Goal: Task Accomplishment & Management: Manage account settings

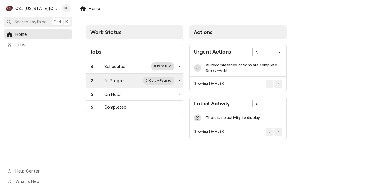
click at [127, 79] on div "In Progress" at bounding box center [116, 80] width 24 height 6
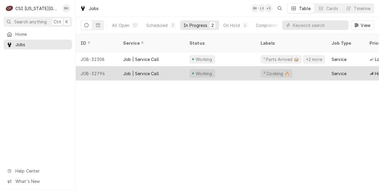
click at [151, 70] on div "Job | Service Call" at bounding box center [141, 73] width 36 height 6
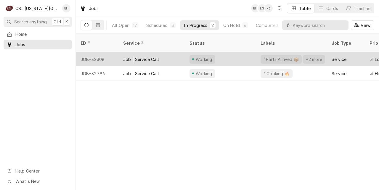
click at [162, 54] on div "Job | Service Call" at bounding box center [151, 59] width 66 height 14
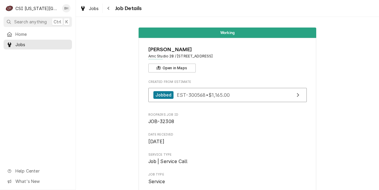
scroll to position [516, 0]
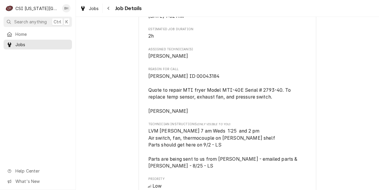
click at [265, 87] on span "Vivian ID 00043184 Quote to repair MTI fryer Model MTI-40E Serial # 2793-40. To…" at bounding box center [227, 94] width 158 height 42
click at [273, 92] on span "Vivian ID 00043184 Quote to repair MTI fryer Model MTI-40E Serial # 2793-40. To…" at bounding box center [220, 93] width 144 height 41
click at [264, 89] on span "Vivian ID 00043184 Quote to repair MTI fryer Model MTI-40E Serial # 2793-40. To…" at bounding box center [220, 93] width 144 height 41
drag, startPoint x: 262, startPoint y: 90, endPoint x: 282, endPoint y: 91, distance: 19.5
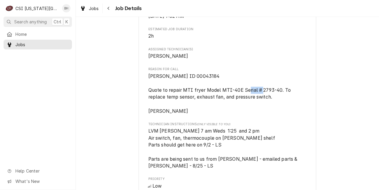
click at [281, 91] on span "Vivian ID 00043184 Quote to repair MTI fryer Model MTI-40E Serial # 2793-40. To…" at bounding box center [220, 93] width 144 height 41
copy span "2793-40"
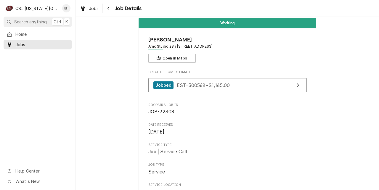
scroll to position [0, 0]
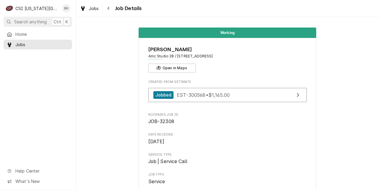
drag, startPoint x: 149, startPoint y: 122, endPoint x: 180, endPoint y: 122, distance: 31.3
click at [180, 122] on span "JOB-32308" at bounding box center [227, 121] width 158 height 7
copy span "JOB-32308"
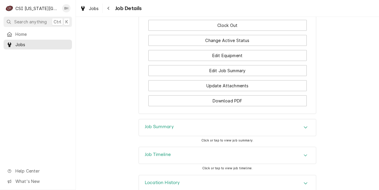
scroll to position [986, 0]
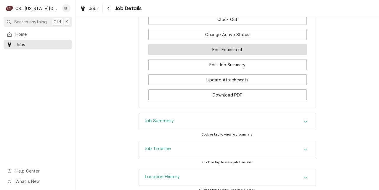
click at [206, 44] on button "Edit Equipment" at bounding box center [227, 49] width 158 height 11
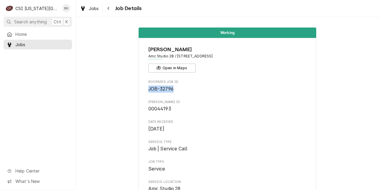
drag, startPoint x: 174, startPoint y: 87, endPoint x: 149, endPoint y: 90, distance: 25.6
copy span "JOB-32796"
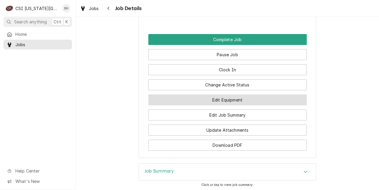
click at [249, 101] on button "Edit Equipment" at bounding box center [227, 99] width 158 height 11
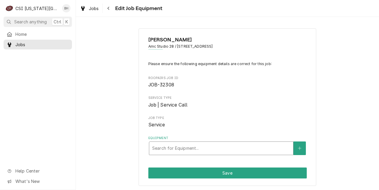
click at [197, 154] on div "Search for Equipment..." at bounding box center [221, 148] width 144 height 13
type input "2793-40"
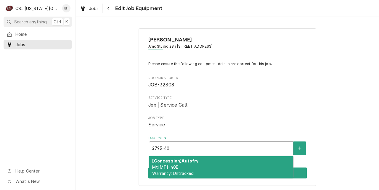
click at [255, 167] on div "[Concession] Autofry Mti MTI-40E Warranty: Untracked" at bounding box center [221, 167] width 144 height 22
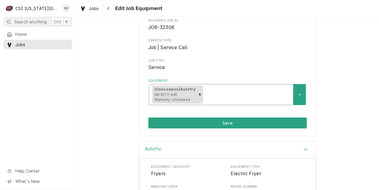
scroll to position [58, 0]
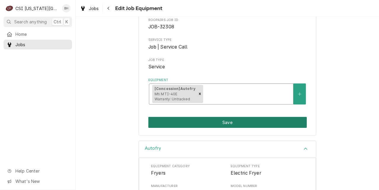
click at [190, 126] on button "Save" at bounding box center [227, 122] width 158 height 11
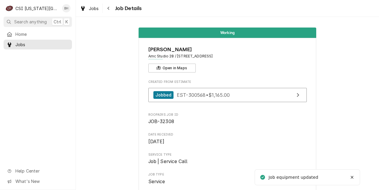
scroll to position [939, 0]
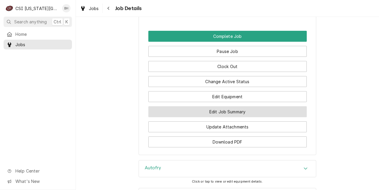
click at [223, 106] on button "Edit Job Summary" at bounding box center [227, 111] width 158 height 11
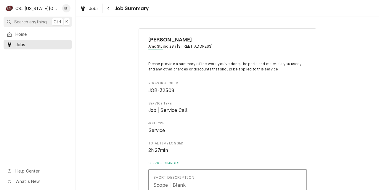
type textarea "x"
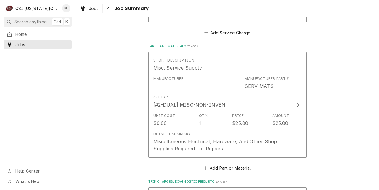
scroll to position [528, 0]
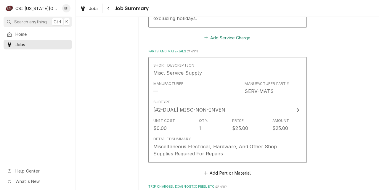
click at [222, 41] on button "Add Service Charge" at bounding box center [227, 37] width 48 height 8
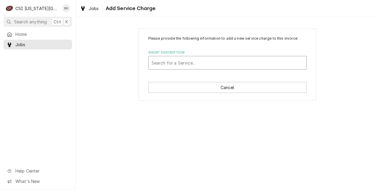
click at [230, 66] on div "Short Description" at bounding box center [227, 62] width 152 height 11
type input "daily"
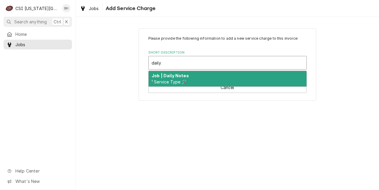
click at [214, 79] on div "Job | Daily Notes ¹ Service Type 🛠️" at bounding box center [227, 78] width 158 height 15
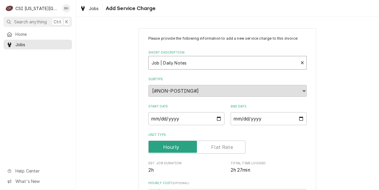
type textarea "x"
click at [216, 116] on input "Start Date" at bounding box center [186, 118] width 76 height 13
type input "2025-09-17"
type textarea "x"
click at [301, 116] on input "End Date" at bounding box center [268, 118] width 76 height 13
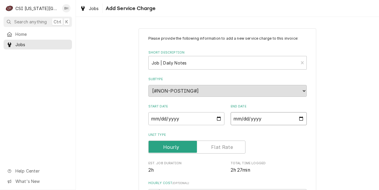
type input "2025-09-17"
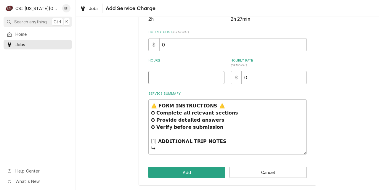
click at [188, 80] on input "Hours" at bounding box center [186, 77] width 76 height 13
type textarea "x"
type input "1"
click at [184, 151] on textarea "⚠️ 𝗙𝗢𝗥𝗠 𝗜𝗡𝗦𝗧𝗥𝗨𝗖𝗧𝗜𝗢𝗡𝗦 ⚠️ ✪ 𝗖𝗼𝗺𝗽𝗹𝗲𝘁𝗲 𝗮𝗹𝗹 𝗿𝗲𝗹𝗲𝘃𝗮𝗻𝘁 𝘀𝗲𝗰𝘁𝗶𝗼𝗻𝘀 ✪ 𝗣𝗿𝗼𝘃𝗶𝗱𝗲 𝗱𝗲𝘁𝗮𝗶𝗹𝗲𝗱 𝗮𝗻𝘀…" at bounding box center [227, 126] width 158 height 55
click at [178, 146] on textarea "⚠️ 𝗙𝗢𝗥𝗠 𝗜𝗡𝗦𝗧𝗥𝗨𝗖𝗧𝗜𝗢𝗡𝗦 ⚠️ ✪ 𝗖𝗼𝗺𝗽𝗹𝗲𝘁𝗲 𝗮𝗹𝗹 𝗿𝗲𝗹𝗲𝘃𝗮𝗻𝘁 𝘀𝗲𝗰𝘁𝗶𝗼𝗻𝘀 ✪ 𝗣𝗿𝗼𝘃𝗶𝗱𝗲 𝗱𝗲𝘁𝗮𝗶𝗹𝗲𝗱 𝗮𝗻𝘀…" at bounding box center [227, 126] width 158 height 55
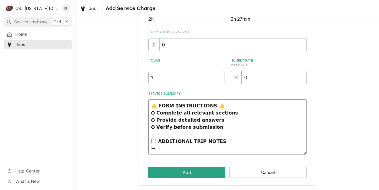
paste textarea "Returned to site with parts. Installed new pressure switch, fan, and temperatur…"
type textarea "x"
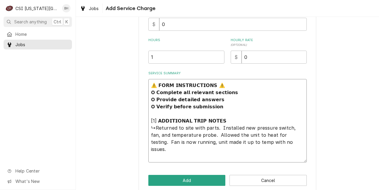
scroll to position [179, 0]
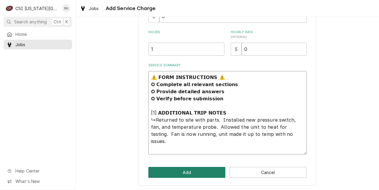
type textarea "⚠️ 𝗙𝗢𝗥𝗠 𝗜𝗡𝗦𝗧𝗥𝗨𝗖𝗧𝗜𝗢𝗡𝗦 ⚠️ ✪ 𝗖𝗼𝗺𝗽𝗹𝗲𝘁𝗲 𝗮𝗹𝗹 𝗿𝗲𝗹𝗲𝘃𝗮𝗻𝘁 𝘀𝗲𝗰𝘁𝗶𝗼𝗻𝘀 ✪ 𝗣𝗿𝗼𝘃𝗶𝗱𝗲 𝗱𝗲𝘁𝗮𝗶𝗹𝗲𝗱 𝗮𝗻𝘀…"
click at [193, 172] on button "Add" at bounding box center [186, 172] width 77 height 11
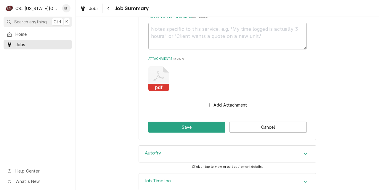
scroll to position [1038, 0]
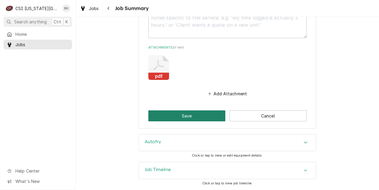
click at [190, 116] on button "Save" at bounding box center [186, 115] width 77 height 11
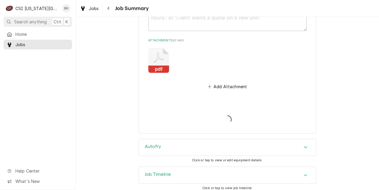
type textarea "x"
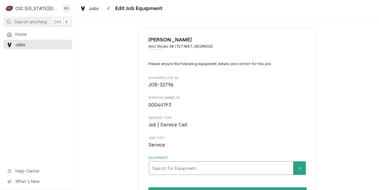
click at [185, 172] on div "Equipment" at bounding box center [221, 168] width 138 height 11
type input "6"
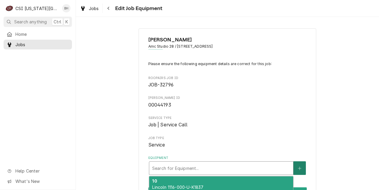
click at [296, 166] on button "Equipment" at bounding box center [299, 168] width 12 height 14
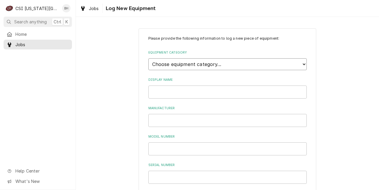
click at [275, 67] on select "Choose equipment category... Cooking Equipment Fryers Ice Machines Ovens and Ra…" at bounding box center [227, 64] width 158 height 12
click at [302, 64] on select "Choose equipment category... Cooking Equipment Fryers Ice Machines Ovens and Ra…" at bounding box center [227, 64] width 158 height 12
select select "2"
click option "Fryers" at bounding box center [0, 0] width 0 height 0
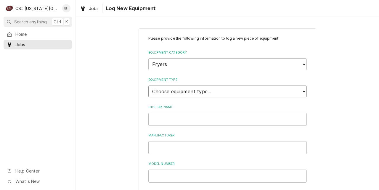
click at [256, 87] on select "Choose equipment type... Electric Fryer Fryer Filtration Equipment Gas Fryer" at bounding box center [227, 91] width 158 height 12
select select "15"
click option "Gas Fryer" at bounding box center [0, 0] width 0 height 0
click at [225, 123] on input "Display Name" at bounding box center [227, 119] width 158 height 13
type input "Kitchen Vat 3"
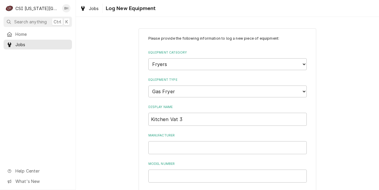
drag, startPoint x: 290, startPoint y: 162, endPoint x: 284, endPoint y: 162, distance: 6.8
click at [290, 163] on label "Model Number" at bounding box center [227, 163] width 158 height 5
click at [230, 147] on input "Manufacturer" at bounding box center [227, 147] width 158 height 13
type input "Pitco"
type input "SSHLV14"
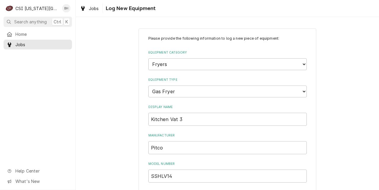
scroll to position [100, 0]
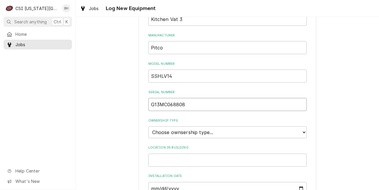
type input "G13MC068808"
click at [241, 135] on select "Choose ownsership type... Unknown Owned Leased Rented" at bounding box center [227, 132] width 158 height 12
select select "1"
click option "Owned" at bounding box center [0, 0] width 0 height 0
click at [284, 161] on input "Location in Building" at bounding box center [227, 159] width 158 height 13
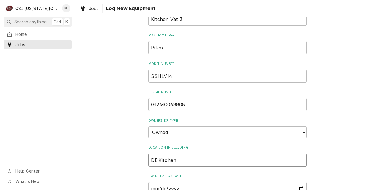
type input "DI Kitchen"
click at [374, 130] on div "Please provide the following information to log a new piece of equipment: Equip…" at bounding box center [227, 111] width 303 height 376
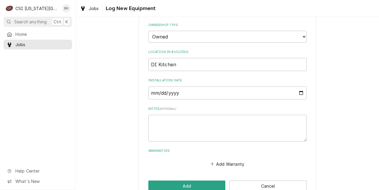
scroll to position [187, 0]
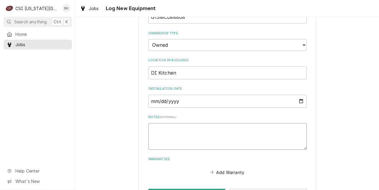
click at [224, 131] on textarea "Notes ( optional )" at bounding box center [227, 136] width 158 height 27
type textarea "x"
type textarea "P"
type textarea "x"
type textarea "Pi"
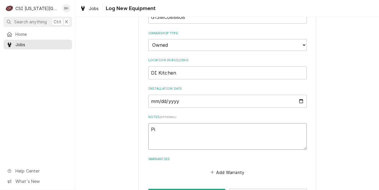
type textarea "x"
type textarea "Pic"
type textarea "x"
type textarea "Pict"
type textarea "x"
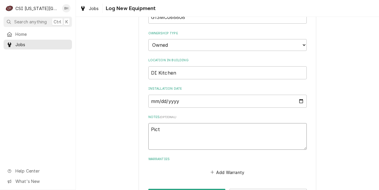
type textarea "Picto"
type textarea "x"
type textarea "Pict"
type textarea "x"
type textarea "Pic"
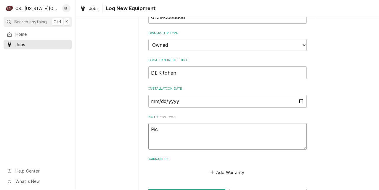
type textarea "x"
type textarea "Pi"
type textarea "x"
type textarea "Pit"
type textarea "x"
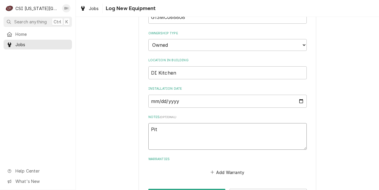
type textarea "Pitc"
type textarea "x"
type textarea "Pitco"
type textarea "x"
type textarea "Pitco"
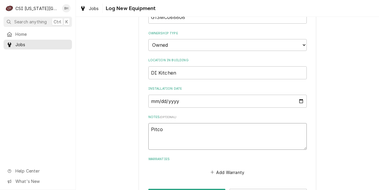
type textarea "x"
type textarea "Pitco M"
type textarea "x"
type textarea "Pitco Mo"
type textarea "x"
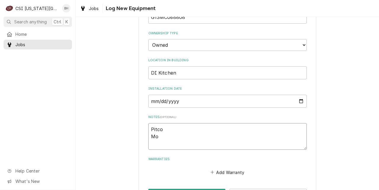
type textarea "Pitco Moc"
type textarea "x"
type textarea "Pitco Mo"
type textarea "x"
type textarea "Pitco Mod"
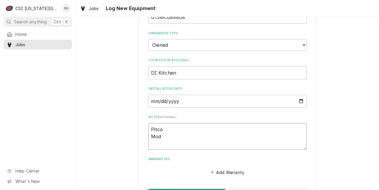
type textarea "x"
type textarea "Pitco Model"
type textarea "x"
type textarea "Pitco Model:"
type textarea "x"
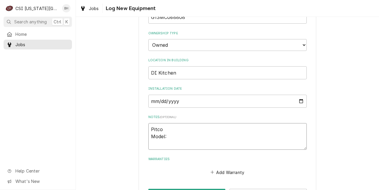
type textarea "Pitco Model:"
type textarea "x"
type textarea "Pitco Model: S"
type textarea "x"
type textarea "Pitco Model: Se"
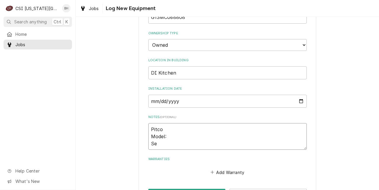
type textarea "x"
type textarea "Pitco Model: Ser"
type textarea "x"
type textarea "Pitco Model: Seri"
type textarea "x"
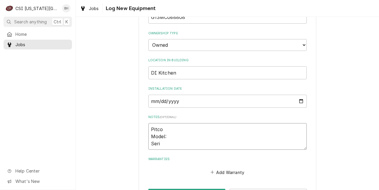
type textarea "Pitco Model: Seria"
type textarea "x"
type textarea "Pitco Model: Serial"
type textarea "x"
type textarea "Pitco Model: Serial:"
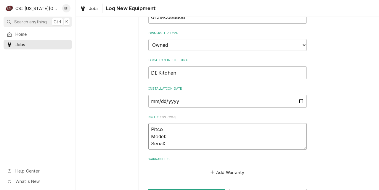
type textarea "x"
type textarea "Pitco Model: Serial:"
type textarea "x"
type textarea "Pitco Model: Serial:"
type textarea "x"
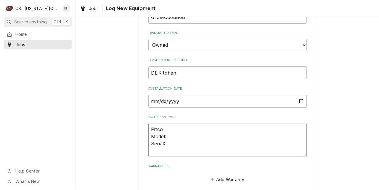
type textarea "Pitco Model: Serial: V"
type textarea "x"
type textarea "Pitco Model: Serial: Vo"
type textarea "x"
type textarea "Pitco Model: Serial: Vol"
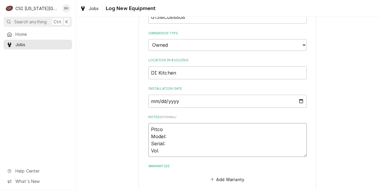
type textarea "x"
type textarea "Pitco Model: Serial: Volt"
type textarea "x"
type textarea "Pitco Model: Serial: Volta"
type textarea "x"
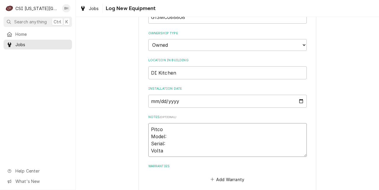
type textarea "Pitco Model: Serial: Voltag"
type textarea "x"
type textarea "Pitco Model: Serial: Voltage"
type textarea "x"
type textarea "Pitco Model: Serial: Voltage:"
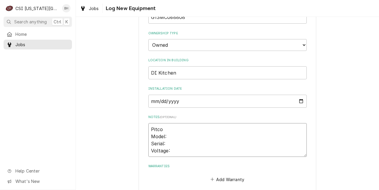
type textarea "x"
type textarea "Pitco Model: Serial: Voltage:"
type textarea "x"
type textarea "Pitco Model: Serial: Voltage:"
type textarea "x"
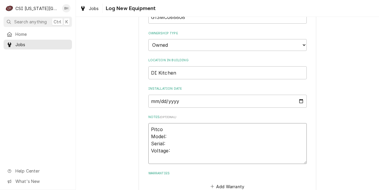
type textarea "Pitco Model: Serial: Voltage: P"
type textarea "x"
type textarea "Pitco Model: Serial: Voltage: Pah"
type textarea "x"
type textarea "Pitco Model: Serial: Voltage: Pa"
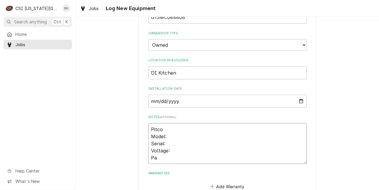
type textarea "x"
type textarea "Pitco Model: Serial: Voltage: P"
type textarea "x"
type textarea "Pitco Model: Serial: Voltage: Ph"
type textarea "x"
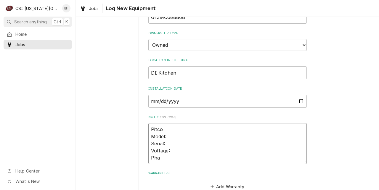
type textarea "Pitco Model: Serial: Voltage: Phas"
type textarea "x"
type textarea "Pitco Model: Serial: Voltage: Phase"
type textarea "x"
type textarea "Pitco Model: Serial: Voltage: Phase:"
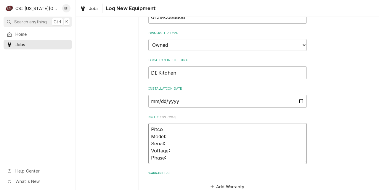
type textarea "x"
type textarea "Pitco Model: Serial: Voltage: Phase: 1"
type textarea "x"
type textarea "Pitco Model: Serial: Voltage: Phase: 1"
type textarea "x"
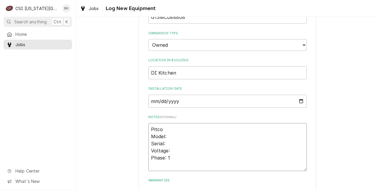
type textarea "Pitco Model: Serial: Voltage: Phase: 1 G"
type textarea "x"
type textarea "Pitco Model: Serial: Voltage: Phase: 1 Gas"
type textarea "x"
type textarea "Pitco Model: Serial: Voltage: Phase: 1 Gas:"
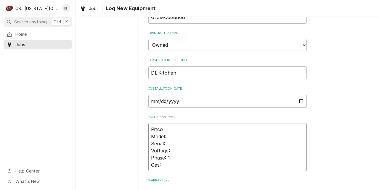
type textarea "x"
type textarea "Pitco Model: Serial: Voltage: Phase: 1 Gas: N"
type textarea "x"
type textarea "Pitco Model: Serial: Voltage: Phase: 1 Gas: Nat"
type textarea "x"
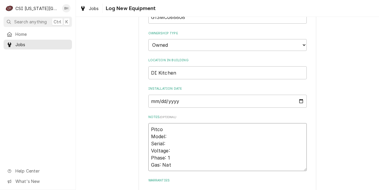
type textarea "Pitco Model: Serial: Voltage: Phase: 1 Gas: Natu"
type textarea "x"
type textarea "Pitco Model: Serial: Voltage: Phase: 1 Gas: Natur"
type textarea "x"
type textarea "Pitco Model: Serial: Voltage: Phase: 1 Gas: Nature"
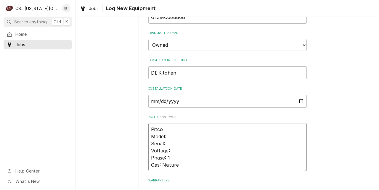
type textarea "x"
type textarea "Pitco Model: Serial: Voltage: Phase: 1 Gas: Naturea"
type textarea "x"
type textarea "Pitco Model: Serial: Voltage: Phase: 1 Gas: Nature"
type textarea "x"
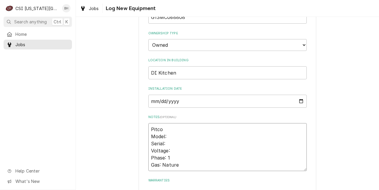
type textarea "Pitco Model: Serial: Voltage: Phase: 1 Gas: Natur"
type textarea "x"
type textarea "Pitco Model: Serial: Voltage: Phase: 1 Gas: Natu"
type textarea "x"
type textarea "Pitco Model: Serial: Voltage: Phase: 1 Gas: Natua"
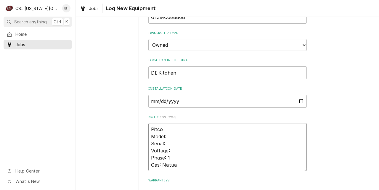
type textarea "x"
type textarea "Pitco Model: Serial: Voltage: Phase: 1 Gas: Natual"
type textarea "x"
type textarea "Pitco Model: Serial: Voltage: Phase: 1 Gas: Natua"
type textarea "x"
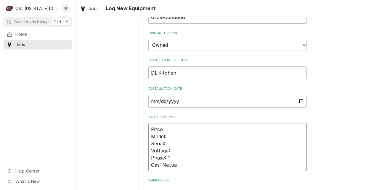
type textarea "Pitco Model: Serial: Voltage: Phase: 1 Gas: Natu"
type textarea "x"
type textarea "Pitco Model: Serial: Voltage: Phase: 1 Gas: Natur"
type textarea "x"
type textarea "Pitco Model: Serial: Voltage: Phase: 1 Gas: Natura"
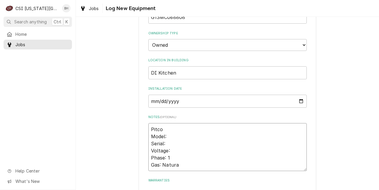
type textarea "x"
type textarea "Pitco Model: Serial: Voltage: Phase: 1 Gas: Natural"
click at [194, 144] on textarea "Pitco Model: Serial: Voltage: Phase: 1 Gas: Natural" at bounding box center [227, 147] width 158 height 48
click at [190, 140] on textarea "Pitco Model: Serial: Voltage: Phase: 1 Gas: Natural" at bounding box center [227, 147] width 158 height 48
click at [196, 149] on textarea "Pitco Model: Serial: Voltage: Phase: 1 Gas: Natural" at bounding box center [227, 147] width 158 height 48
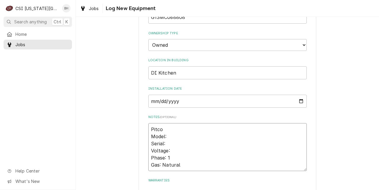
type textarea "x"
type textarea "Pitco Model: Serial: Voltage: 1 Phase: 1 Gas: Natural"
type textarea "x"
type textarea "Pitco Model: Serial: Voltage: 11 Phase: 1 Gas: Natural"
type textarea "x"
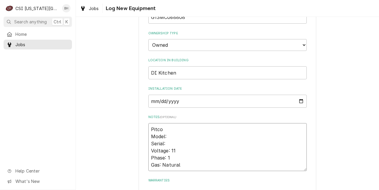
type textarea "Pitco Model: Serial: Voltage: 115 Phase: 1 Gas: Natural"
type textarea "x"
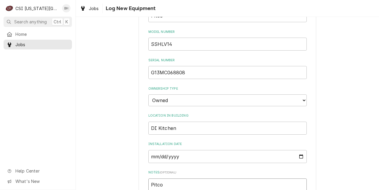
scroll to position [125, 0]
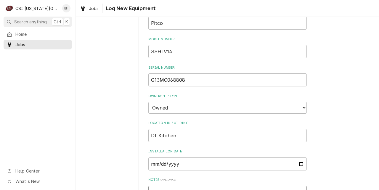
type textarea "Pitco Model: Serial: Voltage: 115 Phase: 1 Gas: Natural"
drag, startPoint x: 176, startPoint y: 50, endPoint x: 128, endPoint y: 45, distance: 47.6
click at [148, 45] on input "SSHLV14" at bounding box center [227, 51] width 158 height 13
click at [375, 102] on div "Please provide the following information to log a new piece of equipment: Equip…" at bounding box center [227, 98] width 303 height 398
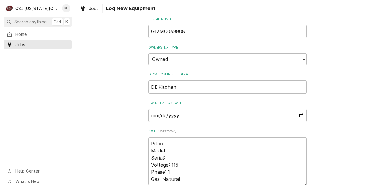
scroll to position [174, 0]
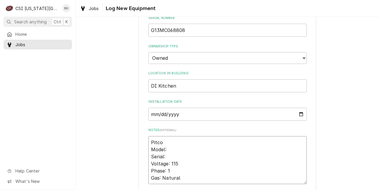
click at [213, 149] on textarea "Pitco Model: Serial: Voltage: 115 Phase: 1 Gas: Natural" at bounding box center [227, 160] width 158 height 48
paste textarea "SSHLV14"
type textarea "x"
type textarea "Pitco Model: SSHLV14 Serial: Voltage: 115 Phase: 1 Gas: Natural"
type textarea "x"
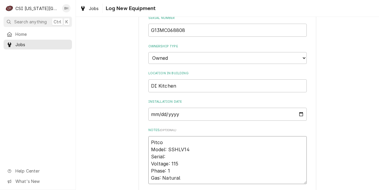
scroll to position [122, 0]
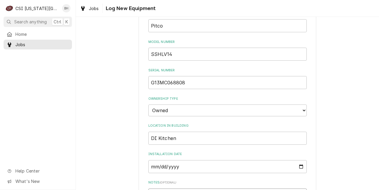
type textarea "Pitco Model: SSHLV14 Serial: Voltage: 115 Phase: 1 Gas: Natural"
drag, startPoint x: 197, startPoint y: 78, endPoint x: 135, endPoint y: 83, distance: 62.3
click at [148, 83] on input "G13MC068808" at bounding box center [227, 82] width 158 height 13
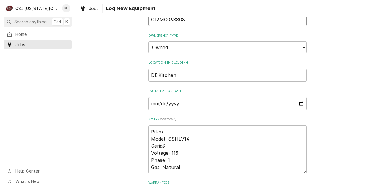
scroll to position [188, 0]
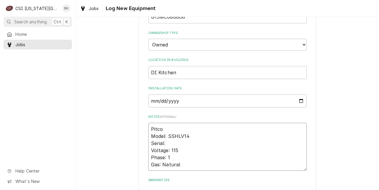
click at [232, 147] on textarea "Pitco Model: SSHLV14 Serial: Voltage: 115 Phase: 1 Gas: Natural" at bounding box center [227, 147] width 158 height 48
click at [216, 143] on textarea "Pitco Model: SSHLV14 Serial: Voltage: 115 Phase: 1 Gas: Natural" at bounding box center [227, 147] width 158 height 48
paste textarea "G13MC068808"
type textarea "x"
type textarea "Pitco Model: SSHLV14 Serial: G13MC068808 Voltage: 115 Phase: 1 Gas: Natural"
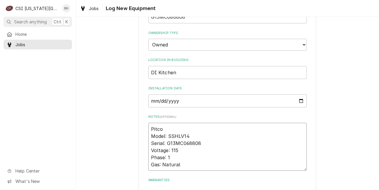
type textarea "x"
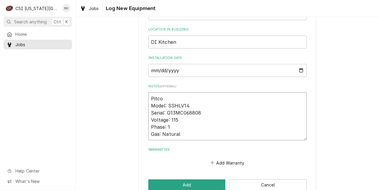
scroll to position [229, 0]
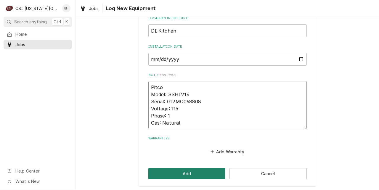
type textarea "Pitco Model: SSHLV14 Serial: G13MC068808 Voltage: 115 Phase: 1 Gas: Natural"
click at [195, 168] on button "Add" at bounding box center [186, 173] width 77 height 11
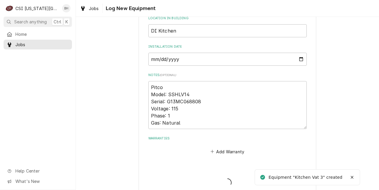
type textarea "x"
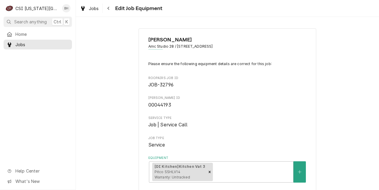
drag, startPoint x: 374, startPoint y: 28, endPoint x: 375, endPoint y: 34, distance: 6.6
click at [375, 33] on div "[PERSON_NAME] Studio 28 / [STREET_ADDRESS] Please ensure the following equipmen…" at bounding box center [227, 120] width 303 height 195
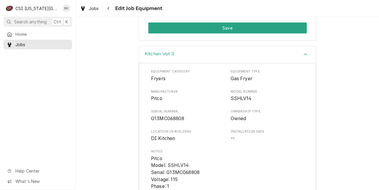
scroll to position [208, 0]
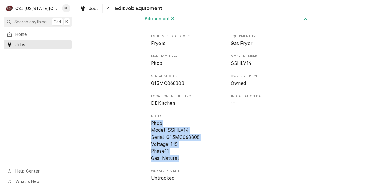
drag, startPoint x: 151, startPoint y: 121, endPoint x: 196, endPoint y: 156, distance: 57.1
click at [196, 156] on span "Pitco Model: SSHLV14 Serial: G13MC068808 Voltage: 115 Phase: 1 Gas: Natural" at bounding box center [227, 141] width 153 height 42
copy span "Pitco Model: SSHLV14 Serial: G13MC068808 Voltage: 115 Phase: 1 Gas: Natural"
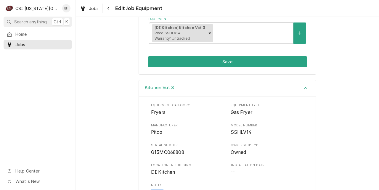
scroll to position [133, 0]
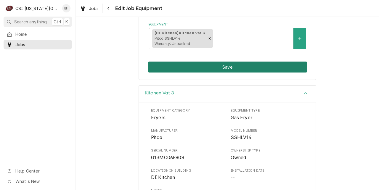
click at [269, 71] on button "Save" at bounding box center [227, 67] width 158 height 11
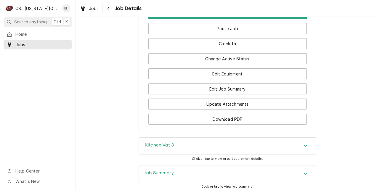
scroll to position [738, 0]
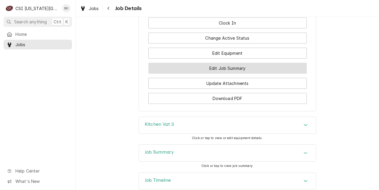
click at [250, 68] on button "Edit Job Summary" at bounding box center [227, 68] width 158 height 11
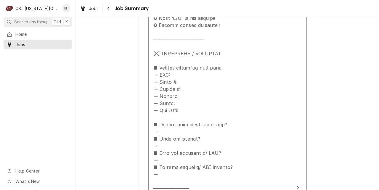
scroll to position [294, 0]
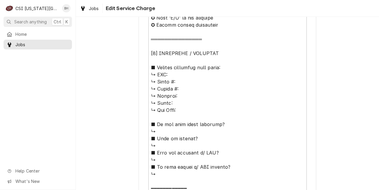
scroll to position [273, 0]
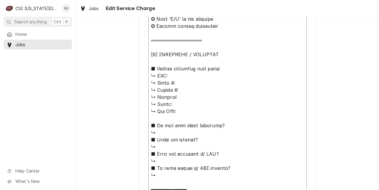
drag, startPoint x: 152, startPoint y: 75, endPoint x: 209, endPoint y: 113, distance: 68.8
paste textarea "Pitco Model: SSHLV14 Serial: G13MC068808 Voltage: 115 Phase: 1 Gas: Natural"
type textarea "x"
type textarea "⚠️ 𝗙𝗢𝗥𝗠 𝗜𝗡𝗦𝗧𝗥𝗨𝗖𝗧𝗜𝗢𝗡𝗦 ⚠️ ✪ 𝗖𝗼𝗺𝗽𝗹𝗲𝘁𝗲 𝗮𝗹𝗹 𝗿𝗲𝗹𝗲𝘃𝗮𝗻𝘁 𝘀𝗲𝗰𝘁𝗶𝗼𝗻𝘀 ✪ 𝗣𝗿𝗼𝘃𝗶𝗱𝗲 𝗱𝗲𝘁𝗮𝗶𝗹𝗲𝗱 𝗮𝗻𝘀…"
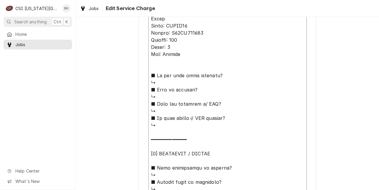
scroll to position [341, 0]
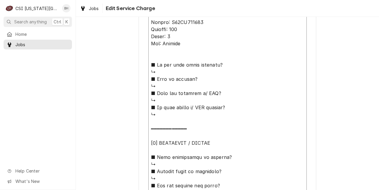
click at [166, 66] on textarea "Service Summary" at bounding box center [227, 163] width 158 height 509
click at [182, 72] on textarea "Service Summary" at bounding box center [227, 163] width 158 height 509
type textarea "x"
type textarea "⚠️ 𝗙𝗢𝗥𝗠 𝗜𝗡𝗦𝗧𝗥𝗨𝗖𝗧𝗜𝗢𝗡𝗦 ⚠️ ✪ 𝗖𝗼𝗺𝗽𝗹𝗲𝘁𝗲 𝗮𝗹𝗹 𝗿𝗲𝗹𝗲𝘃𝗮𝗻𝘁 𝘀𝗲𝗰𝘁𝗶𝗼𝗻𝘀 ✪ 𝗣𝗿𝗼𝘃𝗶𝗱𝗲 𝗱𝗲𝘁𝗮𝗶𝗹𝗲𝗱 𝗮𝗻𝘀…"
type textarea "x"
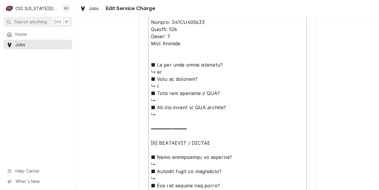
type textarea "⚠️ 𝗙𝗢𝗥𝗠 𝗜𝗡𝗦𝗧𝗥𝗨𝗖𝗧𝗜𝗢𝗡𝗦 ⚠️ ✪ 𝗖𝗼𝗺𝗽𝗹𝗲𝘁𝗲 𝗮𝗹𝗹 𝗿𝗲𝗹𝗲𝘃𝗮𝗻𝘁 𝘀𝗲𝗰𝘁𝗶𝗼𝗻𝘀 ✪ 𝗣𝗿𝗼𝘃𝗶𝗱𝗲 𝗱𝗲𝘁𝗮𝗶𝗹𝗲𝗱 𝗮𝗻𝘀…"
type textarea "x"
type textarea "⚠️ 𝗙𝗢𝗥𝗠 𝗜𝗡𝗦𝗧𝗥𝗨𝗖𝗧𝗜𝗢𝗡𝗦 ⚠️ ✪ 𝗖𝗼𝗺𝗽𝗹𝗲𝘁𝗲 𝗮𝗹𝗹 𝗿𝗲𝗹𝗲𝘃𝗮𝗻𝘁 𝘀𝗲𝗰𝘁𝗶𝗼𝗻𝘀 ✪ 𝗣𝗿𝗼𝘃𝗶𝗱𝗲 𝗱𝗲𝘁𝗮𝗶𝗹𝗲𝗱 𝗮𝗻𝘀…"
type textarea "x"
type textarea "⚠️ 𝗙𝗢𝗥𝗠 𝗜𝗡𝗦𝗧𝗥𝗨𝗖𝗧𝗜𝗢𝗡𝗦 ⚠️ ✪ 𝗖𝗼𝗺𝗽𝗹𝗲𝘁𝗲 𝗮𝗹𝗹 𝗿𝗲𝗹𝗲𝘃𝗮𝗻𝘁 𝘀𝗲𝗰𝘁𝗶𝗼𝗻𝘀 ✪ 𝗣𝗿𝗼𝘃𝗶𝗱𝗲 𝗱𝗲𝘁𝗮𝗶𝗹𝗲𝗱 𝗮𝗻𝘀…"
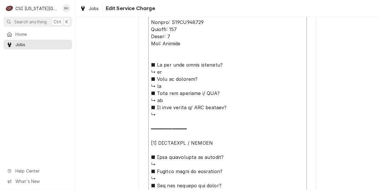
type textarea "x"
type textarea "⚠️ 𝗙𝗢𝗥𝗠 𝗜𝗡𝗦𝗧𝗥𝗨𝗖𝗧𝗜𝗢𝗡𝗦 ⚠️ ✪ 𝗖𝗼𝗺𝗽𝗹𝗲𝘁𝗲 𝗮𝗹𝗹 𝗿𝗲𝗹𝗲𝘃𝗮𝗻𝘁 𝘀𝗲𝗰𝘁𝗶𝗼𝗻𝘀 ✪ 𝗣𝗿𝗼𝘃𝗶𝗱𝗲 𝗱𝗲𝘁𝗮𝗶𝗹𝗲𝗱 𝗮𝗻𝘀…"
type textarea "x"
type textarea "⚠️ 𝗙𝗢𝗥𝗠 𝗜𝗡𝗦𝗧𝗥𝗨𝗖𝗧𝗜𝗢𝗡𝗦 ⚠️ ✪ 𝗖𝗼𝗺𝗽𝗹𝗲𝘁𝗲 𝗮𝗹𝗹 𝗿𝗲𝗹𝗲𝘃𝗮𝗻𝘁 𝘀𝗲𝗰𝘁𝗶𝗼𝗻𝘀 ✪ 𝗣𝗿𝗼𝘃𝗶𝗱𝗲 𝗱𝗲𝘁𝗮𝗶𝗹𝗲𝗱 𝗮𝗻𝘀…"
click at [177, 163] on textarea "Service Summary" at bounding box center [227, 163] width 158 height 509
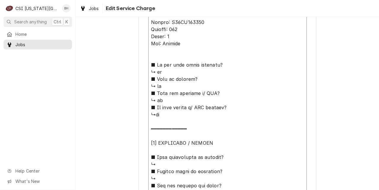
type textarea "x"
type textarea "⚠️ 𝗙𝗢𝗥𝗠 𝗜𝗡𝗦𝗧𝗥𝗨𝗖𝗧𝗜𝗢𝗡𝗦 ⚠️ ✪ 𝗖𝗼𝗺𝗽𝗹𝗲𝘁𝗲 𝗮𝗹𝗹 𝗿𝗲𝗹𝗲𝘃𝗮𝗻𝘁 𝘀𝗲𝗰𝘁𝗶𝗼𝗻𝘀 ✪ 𝗣𝗿𝗼𝘃𝗶𝗱𝗲 𝗱𝗲𝘁𝗮𝗶𝗹𝗲𝗱 𝗮𝗻𝘀…"
type textarea "x"
type textarea "⚠️ 𝗙𝗢𝗥𝗠 𝗜𝗡𝗦𝗧𝗥𝗨𝗖𝗧𝗜𝗢𝗡𝗦 ⚠️ ✪ 𝗖𝗼𝗺𝗽𝗹𝗲𝘁𝗲 𝗮𝗹𝗹 𝗿𝗲𝗹𝗲𝘃𝗮𝗻𝘁 𝘀𝗲𝗰𝘁𝗶𝗼𝗻𝘀 ✪ 𝗣𝗿𝗼𝘃𝗶𝗱𝗲 𝗱𝗲𝘁𝗮𝗶𝗹𝗲𝗱 𝗮𝗻𝘀…"
type textarea "x"
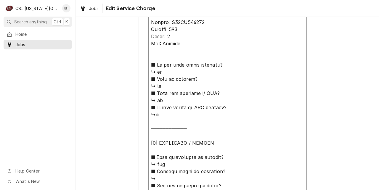
type textarea "⚠️ 𝗙𝗢𝗥𝗠 𝗜𝗡𝗦𝗧𝗥𝗨𝗖𝗧𝗜𝗢𝗡𝗦 ⚠️ ✪ 𝗖𝗼𝗺𝗽𝗹𝗲𝘁𝗲 𝗮𝗹𝗹 𝗿𝗲𝗹𝗲𝘃𝗮𝗻𝘁 𝘀𝗲𝗰𝘁𝗶𝗼𝗻𝘀 ✪ 𝗣𝗿𝗼𝘃𝗶𝗱𝗲 𝗱𝗲𝘁𝗮𝗶𝗹𝗲𝗱 𝗮𝗻𝘀…"
click at [217, 174] on textarea "Service Summary" at bounding box center [227, 163] width 158 height 509
click at [188, 177] on textarea "Service Summary" at bounding box center [227, 163] width 158 height 509
paste textarea "Checked over the fryers. Noticed the pilot on vats 1 and 3 are very weak. This …"
type textarea "x"
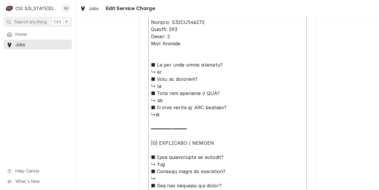
type textarea "⚠️ 𝗙𝗢𝗥𝗠 𝗜𝗡𝗦𝗧𝗥𝗨𝗖𝗧𝗜𝗢𝗡𝗦 ⚠️ ✪ 𝗖𝗼𝗺𝗽𝗹𝗲𝘁𝗲 𝗮𝗹𝗹 𝗿𝗲𝗹𝗲𝘃𝗮𝗻𝘁 𝘀𝗲𝗰𝘁𝗶𝗼𝗻𝘀 ✪ 𝗣𝗿𝗼𝘃𝗶𝗱𝗲 𝗱𝗲𝘁𝗮𝗶𝗹𝗲𝗱 𝗮𝗻𝘀…"
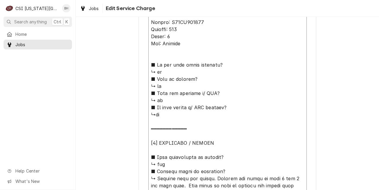
scroll to position [367, 0]
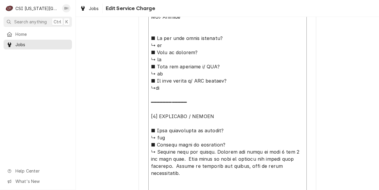
click at [299, 134] on textarea "Service Summary" at bounding box center [227, 155] width 158 height 545
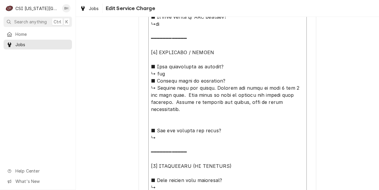
scroll to position [438, 0]
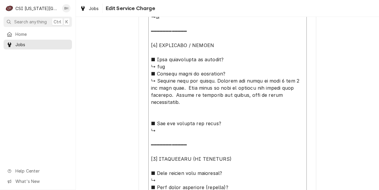
click at [174, 130] on textarea "Service Summary" at bounding box center [227, 84] width 158 height 545
type textarea "x"
type textarea "⚠️ 𝗙𝗢𝗥𝗠 𝗜𝗡𝗦𝗧𝗥𝗨𝗖𝗧𝗜𝗢𝗡𝗦 ⚠️ ✪ 𝗖𝗼𝗺𝗽𝗹𝗲𝘁𝗲 𝗮𝗹𝗹 𝗿𝗲𝗹𝗲𝘃𝗮𝗻𝘁 𝘀𝗲𝗰𝘁𝗶𝗼𝗻𝘀 ✪ 𝗣𝗿𝗼𝘃𝗶𝗱𝗲 𝗱𝗲𝘁𝗮𝗶𝗹𝗲𝗱 𝗮𝗻𝘀…"
type textarea "x"
type textarea "⚠️ 𝗙𝗢𝗥𝗠 𝗜𝗡𝗦𝗧𝗥𝗨𝗖𝗧𝗜𝗢𝗡𝗦 ⚠️ ✪ 𝗖𝗼𝗺𝗽𝗹𝗲𝘁𝗲 𝗮𝗹𝗹 𝗿𝗲𝗹𝗲𝘃𝗮𝗻𝘁 𝘀𝗲𝗰𝘁𝗶𝗼𝗻𝘀 ✪ 𝗣𝗿𝗼𝘃𝗶𝗱𝗲 𝗱𝗲𝘁𝗮𝗶𝗹𝗲𝗱 𝗮𝗻𝘀…"
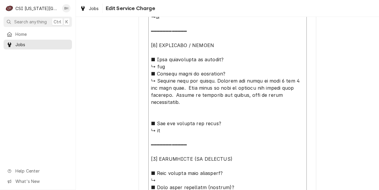
type textarea "x"
type textarea "⚠️ 𝗙𝗢𝗥𝗠 𝗜𝗡𝗦𝗧𝗥𝗨𝗖𝗧𝗜𝗢𝗡𝗦 ⚠️ ✪ 𝗖𝗼𝗺𝗽𝗹𝗲𝘁𝗲 𝗮𝗹𝗹 𝗿𝗲𝗹𝗲𝘃𝗮𝗻𝘁 𝘀𝗲𝗰𝘁𝗶𝗼𝗻𝘀 ✪ 𝗣𝗿𝗼𝘃𝗶𝗱𝗲 𝗱𝗲𝘁𝗮𝗶𝗹𝗲𝗱 𝗮𝗻𝘀…"
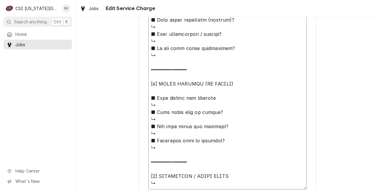
scroll to position [613, 0]
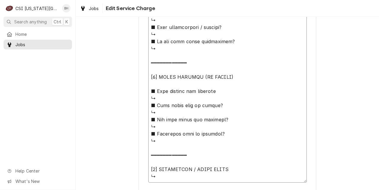
type textarea "x"
type textarea "⚠️ 𝗙𝗢𝗥𝗠 𝗜𝗡𝗦𝗧𝗥𝗨𝗖𝗧𝗜𝗢𝗡𝗦 ⚠️ ✪ 𝗖𝗼𝗺𝗽𝗹𝗲𝘁𝗲 𝗮𝗹𝗹 𝗿𝗲𝗹𝗲𝘃𝗮𝗻𝘁 𝘀𝗲𝗰𝘁𝗶𝗼𝗻𝘀 ✪ 𝗣𝗿𝗼𝘃𝗶𝗱𝗲 𝗱𝗲𝘁𝗮𝗶𝗹𝗲𝗱 𝗮𝗻𝘀…"
type textarea "x"
type textarea "⚠️ 𝗙𝗢𝗥𝗠 𝗜𝗡𝗦𝗧𝗥𝗨𝗖𝗧𝗜𝗢𝗡𝗦 ⚠️ ✪ 𝗖𝗼𝗺𝗽𝗹𝗲𝘁𝗲 𝗮𝗹𝗹 𝗿𝗲𝗹𝗲𝘃𝗮𝗻𝘁 𝘀𝗲𝗰𝘁𝗶𝗼𝗻𝘀 ✪ 𝗣𝗿𝗼𝘃𝗶𝗱𝗲 𝗱𝗲𝘁𝗮𝗶𝗹𝗲𝗱 𝗮𝗻𝘀…"
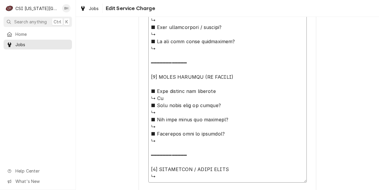
type textarea "x"
type textarea "⚠️ 𝗙𝗢𝗥𝗠 𝗜𝗡𝗦𝗧𝗥𝗨𝗖𝗧𝗜𝗢𝗡𝗦 ⚠️ ✪ 𝗖𝗼𝗺𝗽𝗹𝗲𝘁𝗲 𝗮𝗹𝗹 𝗿𝗲𝗹𝗲𝘃𝗮𝗻𝘁 𝘀𝗲𝗰𝘁𝗶𝗼𝗻𝘀 ✪ 𝗣𝗿𝗼𝘃𝗶𝗱𝗲 𝗱𝗲𝘁𝗮𝗶𝗹𝗲𝗱 𝗮𝗻𝘀…"
type textarea "x"
type textarea "⚠️ 𝗙𝗢𝗥𝗠 𝗜𝗡𝗦𝗧𝗥𝗨𝗖𝗧𝗜𝗢𝗡𝗦 ⚠️ ✪ 𝗖𝗼𝗺𝗽𝗹𝗲𝘁𝗲 𝗮𝗹𝗹 𝗿𝗲𝗹𝗲𝘃𝗮𝗻𝘁 𝘀𝗲𝗰𝘁𝗶𝗼𝗻𝘀 ✪ 𝗣𝗿𝗼𝘃𝗶𝗱𝗲 𝗱𝗲𝘁𝗮𝗶𝗹𝗲𝗱 𝗮𝗻𝘀…"
type textarea "x"
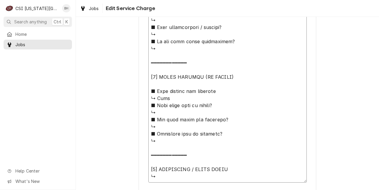
type textarea "⚠️ 𝗙𝗢𝗥𝗠 𝗜𝗡𝗦𝗧𝗥𝗨𝗖𝗧𝗜𝗢𝗡𝗦 ⚠️ ✪ 𝗖𝗼𝗺𝗽𝗹𝗲𝘁𝗲 𝗮𝗹𝗹 𝗿𝗲𝗹𝗲𝘃𝗮𝗻𝘁 𝘀𝗲𝗰𝘁𝗶𝗼𝗻𝘀 ✪ 𝗣𝗿𝗼𝘃𝗶𝗱𝗲 𝗱𝗲𝘁𝗮𝗶𝗹𝗲𝗱 𝗮𝗻𝘀…"
type textarea "x"
type textarea "⚠️ 𝗙𝗢𝗥𝗠 𝗜𝗡𝗦𝗧𝗥𝗨𝗖𝗧𝗜𝗢𝗡𝗦 ⚠️ ✪ 𝗖𝗼𝗺𝗽𝗹𝗲𝘁𝗲 𝗮𝗹𝗹 𝗿𝗲𝗹𝗲𝘃𝗮𝗻𝘁 𝘀𝗲𝗰𝘁𝗶𝗼𝗻𝘀 ✪ 𝗣𝗿𝗼𝘃𝗶𝗱𝗲 𝗱𝗲𝘁𝗮𝗶𝗹𝗲𝗱 𝗮𝗻𝘀…"
type textarea "x"
type textarea "⚠️ 𝗙𝗢𝗥𝗠 𝗜𝗡𝗦𝗧𝗥𝗨𝗖𝗧𝗜𝗢𝗡𝗦 ⚠️ ✪ 𝗖𝗼𝗺𝗽𝗹𝗲𝘁𝗲 𝗮𝗹𝗹 𝗿𝗲𝗹𝗲𝘃𝗮𝗻𝘁 𝘀𝗲𝗰𝘁𝗶𝗼𝗻𝘀 ✪ 𝗣𝗿𝗼𝘃𝗶𝗱𝗲 𝗱𝗲𝘁𝗮𝗶𝗹𝗲𝗱 𝗮𝗻𝘀…"
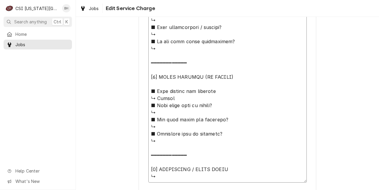
type textarea "x"
type textarea "⚠️ 𝗙𝗢𝗥𝗠 𝗜𝗡𝗦𝗧𝗥𝗨𝗖𝗧𝗜𝗢𝗡𝗦 ⚠️ ✪ 𝗖𝗼𝗺𝗽𝗹𝗲𝘁𝗲 𝗮𝗹𝗹 𝗿𝗲𝗹𝗲𝘃𝗮𝗻𝘁 𝘀𝗲𝗰𝘁𝗶𝗼𝗻𝘀 ✪ 𝗣𝗿𝗼𝘃𝗶𝗱𝗲 𝗱𝗲𝘁𝗮𝗶𝗹𝗲𝗱 𝗮𝗻𝘀…"
type textarea "x"
type textarea "⚠️ 𝗙𝗢𝗥𝗠 𝗜𝗡𝗦𝗧𝗥𝗨𝗖𝗧𝗜𝗢𝗡𝗦 ⚠️ ✪ 𝗖𝗼𝗺𝗽𝗹𝗲𝘁𝗲 𝗮𝗹𝗹 𝗿𝗲𝗹𝗲𝘃𝗮𝗻𝘁 𝘀𝗲𝗰𝘁𝗶𝗼𝗻𝘀 ✪ 𝗣𝗿𝗼𝘃𝗶𝗱𝗲 𝗱𝗲𝘁𝗮𝗶𝗹𝗲𝗱 𝗮𝗻𝘀…"
type textarea "x"
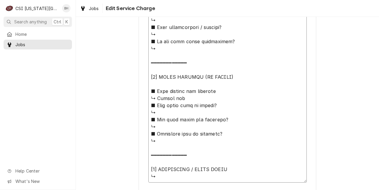
type textarea "⚠️ 𝗙𝗢𝗥𝗠 𝗜𝗡𝗦𝗧𝗥𝗨𝗖𝗧𝗜𝗢𝗡𝗦 ⚠️ ✪ 𝗖𝗼𝗺𝗽𝗹𝗲𝘁𝗲 𝗮𝗹𝗹 𝗿𝗲𝗹𝗲𝘃𝗮𝗻𝘁 𝘀𝗲𝗰𝘁𝗶𝗼𝗻𝘀 ✪ 𝗣𝗿𝗼𝘃𝗶𝗱𝗲 𝗱𝗲𝘁𝗮𝗶𝗹𝗲𝗱 𝗮𝗻𝘀…"
type textarea "x"
type textarea "⚠️ 𝗙𝗢𝗥𝗠 𝗜𝗡𝗦𝗧𝗥𝗨𝗖𝗧𝗜𝗢𝗡𝗦 ⚠️ ✪ 𝗖𝗼𝗺𝗽𝗹𝗲𝘁𝗲 𝗮𝗹𝗹 𝗿𝗲𝗹𝗲𝘃𝗮𝗻𝘁 𝘀𝗲𝗰𝘁𝗶𝗼𝗻𝘀 ✪ 𝗣𝗿𝗼𝘃𝗶𝗱𝗲 𝗱𝗲𝘁𝗮𝗶𝗹𝗲𝗱 𝗮𝗻𝘀…"
type textarea "x"
type textarea "⚠️ 𝗙𝗢𝗥𝗠 𝗜𝗡𝗦𝗧𝗥𝗨𝗖𝗧𝗜𝗢𝗡𝗦 ⚠️ ✪ 𝗖𝗼𝗺𝗽𝗹𝗲𝘁𝗲 𝗮𝗹𝗹 𝗿𝗲𝗹𝗲𝘃𝗮𝗻𝘁 𝘀𝗲𝗰𝘁𝗶𝗼𝗻𝘀 ✪ 𝗣𝗿𝗼𝘃𝗶𝗱𝗲 𝗱𝗲𝘁𝗮𝗶𝗹𝗲𝗱 𝗮𝗻𝘀…"
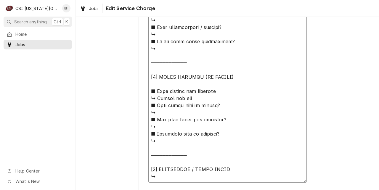
type textarea "x"
type textarea "⚠️ 𝗙𝗢𝗥𝗠 𝗜𝗡𝗦𝗧𝗥𝗨𝗖𝗧𝗜𝗢𝗡𝗦 ⚠️ ✪ 𝗖𝗼𝗺𝗽𝗹𝗲𝘁𝗲 𝗮𝗹𝗹 𝗿𝗲𝗹𝗲𝘃𝗮𝗻𝘁 𝘀𝗲𝗰𝘁𝗶𝗼𝗻𝘀 ✪ 𝗣𝗿𝗼𝘃𝗶𝗱𝗲 𝗱𝗲𝘁𝗮𝗶𝗹𝗲𝗱 𝗮𝗻𝘀…"
type textarea "x"
type textarea "⚠️ 𝗙𝗢𝗥𝗠 𝗜𝗡𝗦𝗧𝗥𝗨𝗖𝗧𝗜𝗢𝗡𝗦 ⚠️ ✪ 𝗖𝗼𝗺𝗽𝗹𝗲𝘁𝗲 𝗮𝗹𝗹 𝗿𝗲𝗹𝗲𝘃𝗮𝗻𝘁 𝘀𝗲𝗰𝘁𝗶𝗼𝗻𝘀 ✪ 𝗣𝗿𝗼𝘃𝗶𝗱𝗲 𝗱𝗲𝘁𝗮𝗶𝗹𝗲𝗱 𝗮𝗻𝘀…"
type textarea "x"
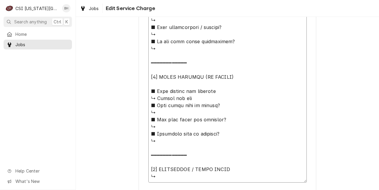
type textarea "⚠️ 𝗙𝗢𝗥𝗠 𝗜𝗡𝗦𝗧𝗥𝗨𝗖𝗧𝗜𝗢𝗡𝗦 ⚠️ ✪ 𝗖𝗼𝗺𝗽𝗹𝗲𝘁𝗲 𝗮𝗹𝗹 𝗿𝗲𝗹𝗲𝘃𝗮𝗻𝘁 𝘀𝗲𝗰𝘁𝗶𝗼𝗻𝘀 ✪ 𝗣𝗿𝗼𝘃𝗶𝗱𝗲 𝗱𝗲𝘁𝗮𝗶𝗹𝗲𝗱 𝗮𝗻𝘀…"
type textarea "x"
type textarea "⚠️ 𝗙𝗢𝗥𝗠 𝗜𝗡𝗦𝗧𝗥𝗨𝗖𝗧𝗜𝗢𝗡𝗦 ⚠️ ✪ 𝗖𝗼𝗺𝗽𝗹𝗲𝘁𝗲 𝗮𝗹𝗹 𝗿𝗲𝗹𝗲𝘃𝗮𝗻𝘁 𝘀𝗲𝗰𝘁𝗶𝗼𝗻𝘀 ✪ 𝗣𝗿𝗼𝘃𝗶𝗱𝗲 𝗱𝗲𝘁𝗮𝗶𝗹𝗲𝗱 𝗮𝗻𝘀…"
type textarea "x"
type textarea "⚠️ 𝗙𝗢𝗥𝗠 𝗜𝗡𝗦𝗧𝗥𝗨𝗖𝗧𝗜𝗢𝗡𝗦 ⚠️ ✪ 𝗖𝗼𝗺𝗽𝗹𝗲𝘁𝗲 𝗮𝗹𝗹 𝗿𝗲𝗹𝗲𝘃𝗮𝗻𝘁 𝘀𝗲𝗰𝘁𝗶𝗼𝗻𝘀 ✪ 𝗣𝗿𝗼𝘃𝗶𝗱𝗲 𝗱𝗲𝘁𝗮𝗶𝗹𝗲𝗱 𝗮𝗻𝘀…"
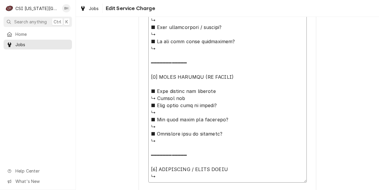
type textarea "x"
type textarea "⚠️ 𝗙𝗢𝗥𝗠 𝗜𝗡𝗦𝗧𝗥𝗨𝗖𝗧𝗜𝗢𝗡𝗦 ⚠️ ✪ 𝗖𝗼𝗺𝗽𝗹𝗲𝘁𝗲 𝗮𝗹𝗹 𝗿𝗲𝗹𝗲𝘃𝗮𝗻𝘁 𝘀𝗲𝗰𝘁𝗶𝗼𝗻𝘀 ✪ 𝗣𝗿𝗼𝘃𝗶𝗱𝗲 𝗱𝗲𝘁𝗮𝗶𝗹𝗲𝗱 𝗮𝗻𝘀…"
type textarea "x"
type textarea "⚠️ 𝗙𝗢𝗥𝗠 𝗜𝗡𝗦𝗧𝗥𝗨𝗖𝗧𝗜𝗢𝗡𝗦 ⚠️ ✪ 𝗖𝗼𝗺𝗽𝗹𝗲𝘁𝗲 𝗮𝗹𝗹 𝗿𝗲𝗹𝗲𝘃𝗮𝗻𝘁 𝘀𝗲𝗰𝘁𝗶𝗼𝗻𝘀 ✪ 𝗣𝗿𝗼𝘃𝗶𝗱𝗲 𝗱𝗲𝘁𝗮𝗶𝗹𝗲𝗱 𝗮𝗻𝘀…"
type textarea "x"
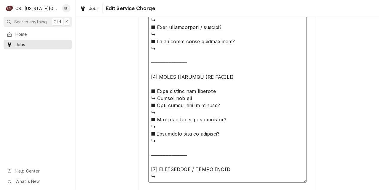
type textarea "⚠️ 𝗙𝗢𝗥𝗠 𝗜𝗡𝗦𝗧𝗥𝗨𝗖𝗧𝗜𝗢𝗡𝗦 ⚠️ ✪ 𝗖𝗼𝗺𝗽𝗹𝗲𝘁𝗲 𝗮𝗹𝗹 𝗿𝗲𝗹𝗲𝘃𝗮𝗻𝘁 𝘀𝗲𝗰𝘁𝗶𝗼𝗻𝘀 ✪ 𝗣𝗿𝗼𝘃𝗶𝗱𝗲 𝗱𝗲𝘁𝗮𝗶𝗹𝗲𝗱 𝗮𝗻𝘀…"
type textarea "x"
type textarea "⚠️ 𝗙𝗢𝗥𝗠 𝗜𝗡𝗦𝗧𝗥𝗨𝗖𝗧𝗜𝗢𝗡𝗦 ⚠️ ✪ 𝗖𝗼𝗺𝗽𝗹𝗲𝘁𝗲 𝗮𝗹𝗹 𝗿𝗲𝗹𝗲𝘃𝗮𝗻𝘁 𝘀𝗲𝗰𝘁𝗶𝗼𝗻𝘀 ✪ 𝗣𝗿𝗼𝘃𝗶𝗱𝗲 𝗱𝗲𝘁𝗮𝗶𝗹𝗲𝗱 𝗮𝗻𝘀…"
type textarea "x"
type textarea "⚠️ 𝗙𝗢𝗥𝗠 𝗜𝗡𝗦𝗧𝗥𝗨𝗖𝗧𝗜𝗢𝗡𝗦 ⚠️ ✪ 𝗖𝗼𝗺𝗽𝗹𝗲𝘁𝗲 𝗮𝗹𝗹 𝗿𝗲𝗹𝗲𝘃𝗮𝗻𝘁 𝘀𝗲𝗰𝘁𝗶𝗼𝗻𝘀 ✪ 𝗣𝗿𝗼𝘃𝗶𝗱𝗲 𝗱𝗲𝘁𝗮𝗶𝗹𝗲𝗱 𝗮𝗻𝘀…"
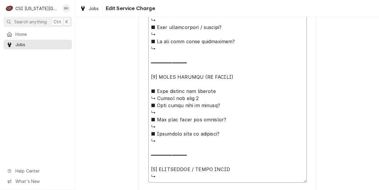
type textarea "x"
type textarea "⚠️ 𝗙𝗢𝗥𝗠 𝗜𝗡𝗦𝗧𝗥𝗨𝗖𝗧𝗜𝗢𝗡𝗦 ⚠️ ✪ 𝗖𝗼𝗺𝗽𝗹𝗲𝘁𝗲 𝗮𝗹𝗹 𝗿𝗲𝗹𝗲𝘃𝗮𝗻𝘁 𝘀𝗲𝗰𝘁𝗶𝗼𝗻𝘀 ✪ 𝗣𝗿𝗼𝘃𝗶𝗱𝗲 𝗱𝗲𝘁𝗮𝗶𝗹𝗲𝗱 𝗮𝗻𝘀…"
type textarea "x"
type textarea "⚠️ 𝗙𝗢𝗥𝗠 𝗜𝗡𝗦𝗧𝗥𝗨𝗖𝗧𝗜𝗢𝗡𝗦 ⚠️ ✪ 𝗖𝗼𝗺𝗽𝗹𝗲𝘁𝗲 𝗮𝗹𝗹 𝗿𝗲𝗹𝗲𝘃𝗮𝗻𝘁 𝘀𝗲𝗰𝘁𝗶𝗼𝗻𝘀 ✪ 𝗣𝗿𝗼𝘃𝗶𝗱𝗲 𝗱𝗲𝘁𝗮𝗶𝗹𝗲𝗱 𝗮𝗻𝘀…"
type textarea "x"
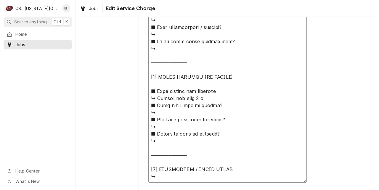
type textarea "⚠️ 𝗙𝗢𝗥𝗠 𝗜𝗡𝗦𝗧𝗥𝗨𝗖𝗧𝗜𝗢𝗡𝗦 ⚠️ ✪ 𝗖𝗼𝗺𝗽𝗹𝗲𝘁𝗲 𝗮𝗹𝗹 𝗿𝗲𝗹𝗲𝘃𝗮𝗻𝘁 𝘀𝗲𝗰𝘁𝗶𝗼𝗻𝘀 ✪ 𝗣𝗿𝗼𝘃𝗶𝗱𝗲 𝗱𝗲𝘁𝗮𝗶𝗹𝗲𝗱 𝗮𝗻𝘀…"
type textarea "x"
type textarea "⚠️ 𝗙𝗢𝗥𝗠 𝗜𝗡𝗦𝗧𝗥𝗨𝗖𝗧𝗜𝗢𝗡𝗦 ⚠️ ✪ 𝗖𝗼𝗺𝗽𝗹𝗲𝘁𝗲 𝗮𝗹𝗹 𝗿𝗲𝗹𝗲𝘃𝗮𝗻𝘁 𝘀𝗲𝗰𝘁𝗶𝗼𝗻𝘀 ✪ 𝗣𝗿𝗼𝘃𝗶𝗱𝗲 𝗱𝗲𝘁𝗮𝗶𝗹𝗲𝗱 𝗮𝗻𝘀…"
type textarea "x"
type textarea "⚠️ 𝗙𝗢𝗥𝗠 𝗜𝗡𝗦𝗧𝗥𝗨𝗖𝗧𝗜𝗢𝗡𝗦 ⚠️ ✪ 𝗖𝗼𝗺𝗽𝗹𝗲𝘁𝗲 𝗮𝗹𝗹 𝗿𝗲𝗹𝗲𝘃𝗮𝗻𝘁 𝘀𝗲𝗰𝘁𝗶𝗼𝗻𝘀 ✪ 𝗣𝗿𝗼𝘃𝗶𝗱𝗲 𝗱𝗲𝘁𝗮𝗶𝗹𝗲𝗱 𝗮𝗻𝘀…"
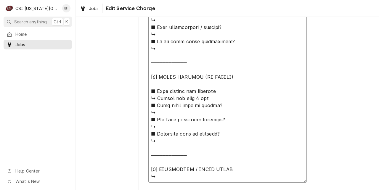
type textarea "x"
type textarea "⚠️ 𝗙𝗢𝗥𝗠 𝗜𝗡𝗦𝗧𝗥𝗨𝗖𝗧𝗜𝗢𝗡𝗦 ⚠️ ✪ 𝗖𝗼𝗺𝗽𝗹𝗲𝘁𝗲 𝗮𝗹𝗹 𝗿𝗲𝗹𝗲𝘃𝗮𝗻𝘁 𝘀𝗲𝗰𝘁𝗶𝗼𝗻𝘀 ✪ 𝗣𝗿𝗼𝘃𝗶𝗱𝗲 𝗱𝗲𝘁𝗮𝗶𝗹𝗲𝗱 𝗮𝗻𝘀…"
type textarea "x"
type textarea "⚠️ 𝗙𝗢𝗥𝗠 𝗜𝗡𝗦𝗧𝗥𝗨𝗖𝗧𝗜𝗢𝗡𝗦 ⚠️ ✪ 𝗖𝗼𝗺𝗽𝗹𝗲𝘁𝗲 𝗮𝗹𝗹 𝗿𝗲𝗹𝗲𝘃𝗮𝗻𝘁 𝘀𝗲𝗰𝘁𝗶𝗼𝗻𝘀 ✪ 𝗣𝗿𝗼𝘃𝗶𝗱𝗲 𝗱𝗲𝘁𝗮𝗶𝗹𝗲𝗱 𝗮𝗻𝘀…"
type textarea "x"
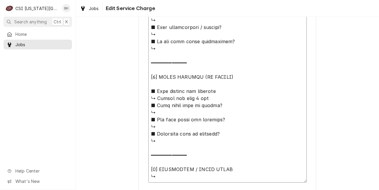
type textarea "⚠️ 𝗙𝗢𝗥𝗠 𝗜𝗡𝗦𝗧𝗥𝗨𝗖𝗧𝗜𝗢𝗡𝗦 ⚠️ ✪ 𝗖𝗼𝗺𝗽𝗹𝗲𝘁𝗲 𝗮𝗹𝗹 𝗿𝗲𝗹𝗲𝘃𝗮𝗻𝘁 𝘀𝗲𝗰𝘁𝗶𝗼𝗻𝘀 ✪ 𝗣𝗿𝗼𝘃𝗶𝗱𝗲 𝗱𝗲𝘁𝗮𝗶𝗹𝗲𝗱 𝗮𝗻𝘀…"
type textarea "x"
type textarea "⚠️ 𝗙𝗢𝗥𝗠 𝗜𝗡𝗦𝗧𝗥𝗨𝗖𝗧𝗜𝗢𝗡𝗦 ⚠️ ✪ 𝗖𝗼𝗺𝗽𝗹𝗲𝘁𝗲 𝗮𝗹𝗹 𝗿𝗲𝗹𝗲𝘃𝗮𝗻𝘁 𝘀𝗲𝗰𝘁𝗶𝗼𝗻𝘀 ✪ 𝗣𝗿𝗼𝘃𝗶𝗱𝗲 𝗱𝗲𝘁𝗮𝗶𝗹𝗲𝗱 𝗮𝗻𝘀…"
type textarea "x"
type textarea "⚠️ 𝗙𝗢𝗥𝗠 𝗜𝗡𝗦𝗧𝗥𝗨𝗖𝗧𝗜𝗢𝗡𝗦 ⚠️ ✪ 𝗖𝗼𝗺𝗽𝗹𝗲𝘁𝗲 𝗮𝗹𝗹 𝗿𝗲𝗹𝗲𝘃𝗮𝗻𝘁 𝘀𝗲𝗰𝘁𝗶𝗼𝗻𝘀 ✪ 𝗣𝗿𝗼𝘃𝗶𝗱𝗲 𝗱𝗲𝘁𝗮𝗶𝗹𝗲𝗱 𝗮𝗻𝘀…"
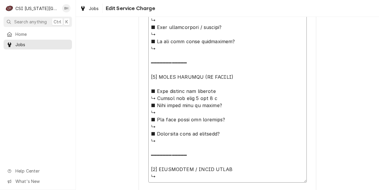
type textarea "x"
type textarea "⚠️ 𝗙𝗢𝗥𝗠 𝗜𝗡𝗦𝗧𝗥𝗨𝗖𝗧𝗜𝗢𝗡𝗦 ⚠️ ✪ 𝗖𝗼𝗺𝗽𝗹𝗲𝘁𝗲 𝗮𝗹𝗹 𝗿𝗲𝗹𝗲𝘃𝗮𝗻𝘁 𝘀𝗲𝗰𝘁𝗶𝗼𝗻𝘀 ✪ 𝗣𝗿𝗼𝘃𝗶𝗱𝗲 𝗱𝗲𝘁𝗮𝗶𝗹𝗲𝗱 𝗮𝗻𝘀…"
type textarea "x"
type textarea "⚠️ 𝗙𝗢𝗥𝗠 𝗜𝗡𝗦𝗧𝗥𝗨𝗖𝗧𝗜𝗢𝗡𝗦 ⚠️ ✪ 𝗖𝗼𝗺𝗽𝗹𝗲𝘁𝗲 𝗮𝗹𝗹 𝗿𝗲𝗹𝗲𝘃𝗮𝗻𝘁 𝘀𝗲𝗰𝘁𝗶𝗼𝗻𝘀 ✪ 𝗣𝗿𝗼𝘃𝗶𝗱𝗲 𝗱𝗲𝘁𝗮𝗶𝗹𝗲𝗱 𝗮𝗻𝘀…"
type textarea "x"
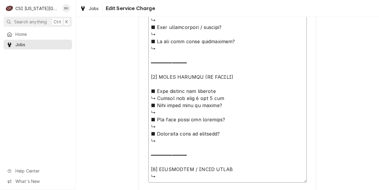
type textarea "⚠️ 𝗙𝗢𝗥𝗠 𝗜𝗡𝗦𝗧𝗥𝗨𝗖𝗧𝗜𝗢𝗡𝗦 ⚠️ ✪ 𝗖𝗼𝗺𝗽𝗹𝗲𝘁𝗲 𝗮𝗹𝗹 𝗿𝗲𝗹𝗲𝘃𝗮𝗻𝘁 𝘀𝗲𝗰𝘁𝗶𝗼𝗻𝘀 ✪ 𝗣𝗿𝗼𝘃𝗶𝗱𝗲 𝗱𝗲𝘁𝗮𝗶𝗹𝗲𝗱 𝗮𝗻𝘀…"
type textarea "x"
type textarea "⚠️ 𝗙𝗢𝗥𝗠 𝗜𝗡𝗦𝗧𝗥𝗨𝗖𝗧𝗜𝗢𝗡𝗦 ⚠️ ✪ 𝗖𝗼𝗺𝗽𝗹𝗲𝘁𝗲 𝗮𝗹𝗹 𝗿𝗲𝗹𝗲𝘃𝗮𝗻𝘁 𝘀𝗲𝗰𝘁𝗶𝗼𝗻𝘀 ✪ 𝗣𝗿𝗼𝘃𝗶𝗱𝗲 𝗱𝗲𝘁𝗮𝗶𝗹𝗲𝗱 𝗮𝗻𝘀…"
type textarea "x"
type textarea "⚠️ 𝗙𝗢𝗥𝗠 𝗜𝗡𝗦𝗧𝗥𝗨𝗖𝗧𝗜𝗢𝗡𝗦 ⚠️ ✪ 𝗖𝗼𝗺𝗽𝗹𝗲𝘁𝗲 𝗮𝗹𝗹 𝗿𝗲𝗹𝗲𝘃𝗮𝗻𝘁 𝘀𝗲𝗰𝘁𝗶𝗼𝗻𝘀 ✪ 𝗣𝗿𝗼𝘃𝗶𝗱𝗲 𝗱𝗲𝘁𝗮𝗶𝗹𝗲𝗱 𝗮𝗻𝘀…"
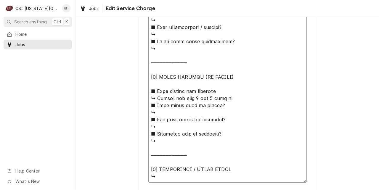
type textarea "x"
type textarea "⚠️ 𝗙𝗢𝗥𝗠 𝗜𝗡𝗦𝗧𝗥𝗨𝗖𝗧𝗜𝗢𝗡𝗦 ⚠️ ✪ 𝗖𝗼𝗺𝗽𝗹𝗲𝘁𝗲 𝗮𝗹𝗹 𝗿𝗲𝗹𝗲𝘃𝗮𝗻𝘁 𝘀𝗲𝗰𝘁𝗶𝗼𝗻𝘀 ✪ 𝗣𝗿𝗼𝘃𝗶𝗱𝗲 𝗱𝗲𝘁𝗮𝗶𝗹𝗲𝗱 𝗮𝗻𝘀…"
type textarea "x"
type textarea "⚠️ 𝗙𝗢𝗥𝗠 𝗜𝗡𝗦𝗧𝗥𝗨𝗖𝗧𝗜𝗢𝗡𝗦 ⚠️ ✪ 𝗖𝗼𝗺𝗽𝗹𝗲𝘁𝗲 𝗮𝗹𝗹 𝗿𝗲𝗹𝗲𝘃𝗮𝗻𝘁 𝘀𝗲𝗰𝘁𝗶𝗼𝗻𝘀 ✪ 𝗣𝗿𝗼𝘃𝗶𝗱𝗲 𝗱𝗲𝘁𝗮𝗶𝗹𝗲𝗱 𝗮𝗻𝘀…"
type textarea "x"
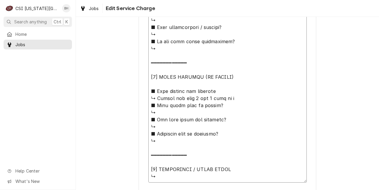
type textarea "⚠️ 𝗙𝗢𝗥𝗠 𝗜𝗡𝗦𝗧𝗥𝗨𝗖𝗧𝗜𝗢𝗡𝗦 ⚠️ ✪ 𝗖𝗼𝗺𝗽𝗹𝗲𝘁𝗲 𝗮𝗹𝗹 𝗿𝗲𝗹𝗲𝘃𝗮𝗻𝘁 𝘀𝗲𝗰𝘁𝗶𝗼𝗻𝘀 ✪ 𝗣𝗿𝗼𝘃𝗶𝗱𝗲 𝗱𝗲𝘁𝗮𝗶𝗹𝗲𝗱 𝗮𝗻𝘀…"
type textarea "x"
type textarea "⚠️ 𝗙𝗢𝗥𝗠 𝗜𝗡𝗦𝗧𝗥𝗨𝗖𝗧𝗜𝗢𝗡𝗦 ⚠️ ✪ 𝗖𝗼𝗺𝗽𝗹𝗲𝘁𝗲 𝗮𝗹𝗹 𝗿𝗲𝗹𝗲𝘃𝗮𝗻𝘁 𝘀𝗲𝗰𝘁𝗶𝗼𝗻𝘀 ✪ 𝗣𝗿𝗼𝘃𝗶𝗱𝗲 𝗱𝗲𝘁𝗮𝗶𝗹𝗲𝗱 𝗮𝗻𝘀…"
type textarea "x"
type textarea "⚠️ 𝗙𝗢𝗥𝗠 𝗜𝗡𝗦𝗧𝗥𝗨𝗖𝗧𝗜𝗢𝗡𝗦 ⚠️ ✪ 𝗖𝗼𝗺𝗽𝗹𝗲𝘁𝗲 𝗮𝗹𝗹 𝗿𝗲𝗹𝗲𝘃𝗮𝗻𝘁 𝘀𝗲𝗰𝘁𝗶𝗼𝗻𝘀 ✪ 𝗣𝗿𝗼𝘃𝗶𝗱𝗲 𝗱𝗲𝘁𝗮𝗶𝗹𝗲𝗱 𝗮𝗻𝘀…"
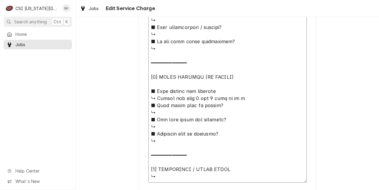
type textarea "x"
type textarea "⚠️ 𝗙𝗢𝗥𝗠 𝗜𝗡𝗦𝗧𝗥𝗨𝗖𝗧𝗜𝗢𝗡𝗦 ⚠️ ✪ 𝗖𝗼𝗺𝗽𝗹𝗲𝘁𝗲 𝗮𝗹𝗹 𝗿𝗲𝗹𝗲𝘃𝗮𝗻𝘁 𝘀𝗲𝗰𝘁𝗶𝗼𝗻𝘀 ✪ 𝗣𝗿𝗼𝘃𝗶𝗱𝗲 𝗱𝗲𝘁𝗮𝗶𝗹𝗲𝗱 𝗮𝗻𝘀…"
type textarea "x"
type textarea "⚠️ 𝗙𝗢𝗥𝗠 𝗜𝗡𝗦𝗧𝗥𝗨𝗖𝗧𝗜𝗢𝗡𝗦 ⚠️ ✪ 𝗖𝗼𝗺𝗽𝗹𝗲𝘁𝗲 𝗮𝗹𝗹 𝗿𝗲𝗹𝗲𝘃𝗮𝗻𝘁 𝘀𝗲𝗰𝘁𝗶𝗼𝗻𝘀 ✪ 𝗣𝗿𝗼𝘃𝗶𝗱𝗲 𝗱𝗲𝘁𝗮𝗶𝗹𝗲𝗱 𝗮𝗻𝘀…"
type textarea "x"
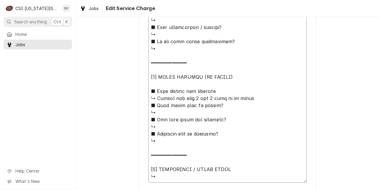
type textarea "⚠️ 𝗙𝗢𝗥𝗠 𝗜𝗡𝗦𝗧𝗥𝗨𝗖𝗧𝗜𝗢𝗡𝗦 ⚠️ ✪ 𝗖𝗼𝗺𝗽𝗹𝗲𝘁𝗲 𝗮𝗹𝗹 𝗿𝗲𝗹𝗲𝘃𝗮𝗻𝘁 𝘀𝗲𝗰𝘁𝗶𝗼𝗻𝘀 ✪ 𝗣𝗿𝗼𝘃𝗶𝗱𝗲 𝗱𝗲𝘁𝗮𝗶𝗹𝗲𝗱 𝗮𝗻𝘀…"
type textarea "x"
type textarea "⚠️ 𝗙𝗢𝗥𝗠 𝗜𝗡𝗦𝗧𝗥𝗨𝗖𝗧𝗜𝗢𝗡𝗦 ⚠️ ✪ 𝗖𝗼𝗺𝗽𝗹𝗲𝘁𝗲 𝗮𝗹𝗹 𝗿𝗲𝗹𝗲𝘃𝗮𝗻𝘁 𝘀𝗲𝗰𝘁𝗶𝗼𝗻𝘀 ✪ 𝗣𝗿𝗼𝘃𝗶𝗱𝗲 𝗱𝗲𝘁𝗮𝗶𝗹𝗲𝗱 𝗮𝗻𝘀…"
type textarea "x"
type textarea "⚠️ 𝗙𝗢𝗥𝗠 𝗜𝗡𝗦𝗧𝗥𝗨𝗖𝗧𝗜𝗢𝗡𝗦 ⚠️ ✪ 𝗖𝗼𝗺𝗽𝗹𝗲𝘁𝗲 𝗮𝗹𝗹 𝗿𝗲𝗹𝗲𝘃𝗮𝗻𝘁 𝘀𝗲𝗰𝘁𝗶𝗼𝗻𝘀 ✪ 𝗣𝗿𝗼𝘃𝗶𝗱𝗲 𝗱𝗲𝘁𝗮𝗶𝗹𝗲𝗱 𝗮𝗻𝘀…"
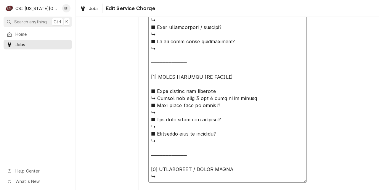
type textarea "x"
type textarea "⚠️ 𝗙𝗢𝗥𝗠 𝗜𝗡𝗦𝗧𝗥𝗨𝗖𝗧𝗜𝗢𝗡𝗦 ⚠️ ✪ 𝗖𝗼𝗺𝗽𝗹𝗲𝘁𝗲 𝗮𝗹𝗹 𝗿𝗲𝗹𝗲𝘃𝗮𝗻𝘁 𝘀𝗲𝗰𝘁𝗶𝗼𝗻𝘀 ✪ 𝗣𝗿𝗼𝘃𝗶𝗱𝗲 𝗱𝗲𝘁𝗮𝗶𝗹𝗲𝗱 𝗮𝗻𝘀…"
type textarea "x"
type textarea "⚠️ 𝗙𝗢𝗥𝗠 𝗜𝗡𝗦𝗧𝗥𝗨𝗖𝗧𝗜𝗢𝗡𝗦 ⚠️ ✪ 𝗖𝗼𝗺𝗽𝗹𝗲𝘁𝗲 𝗮𝗹𝗹 𝗿𝗲𝗹𝗲𝘃𝗮𝗻𝘁 𝘀𝗲𝗰𝘁𝗶𝗼𝗻𝘀 ✪ 𝗣𝗿𝗼𝘃𝗶𝗱𝗲 𝗱𝗲𝘁𝗮𝗶𝗹𝗲𝗱 𝗮𝗻𝘀…"
type textarea "x"
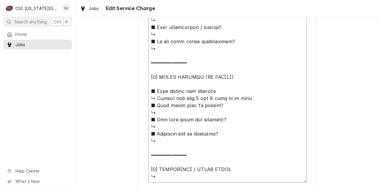
type textarea "⚠️ 𝗙𝗢𝗥𝗠 𝗜𝗡𝗦𝗧𝗥𝗨𝗖𝗧𝗜𝗢𝗡𝗦 ⚠️ ✪ 𝗖𝗼𝗺𝗽𝗹𝗲𝘁𝗲 𝗮𝗹𝗹 𝗿𝗲𝗹𝗲𝘃𝗮𝗻𝘁 𝘀𝗲𝗰𝘁𝗶𝗼𝗻𝘀 ✪ 𝗣𝗿𝗼𝘃𝗶𝗱𝗲 𝗱𝗲𝘁𝗮𝗶𝗹𝗲𝗱 𝗮𝗻𝘀…"
type textarea "x"
type textarea "⚠️ 𝗙𝗢𝗥𝗠 𝗜𝗡𝗦𝗧𝗥𝗨𝗖𝗧𝗜𝗢𝗡𝗦 ⚠️ ✪ 𝗖𝗼𝗺𝗽𝗹𝗲𝘁𝗲 𝗮𝗹𝗹 𝗿𝗲𝗹𝗲𝘃𝗮𝗻𝘁 𝘀𝗲𝗰𝘁𝗶𝗼𝗻𝘀 ✪ 𝗣𝗿𝗼𝘃𝗶𝗱𝗲 𝗱𝗲𝘁𝗮𝗶𝗹𝗲𝗱 𝗮𝗻𝘀…"
type textarea "x"
type textarea "⚠️ 𝗙𝗢𝗥𝗠 𝗜𝗡𝗦𝗧𝗥𝗨𝗖𝗧𝗜𝗢𝗡𝗦 ⚠️ ✪ 𝗖𝗼𝗺𝗽𝗹𝗲𝘁𝗲 𝗮𝗹𝗹 𝗿𝗲𝗹𝗲𝘃𝗮𝗻𝘁 𝘀𝗲𝗰𝘁𝗶𝗼𝗻𝘀 ✪ 𝗣𝗿𝗼𝘃𝗶𝗱𝗲 𝗱𝗲𝘁𝗮𝗶𝗹𝗲𝗱 𝗮𝗻𝘀…"
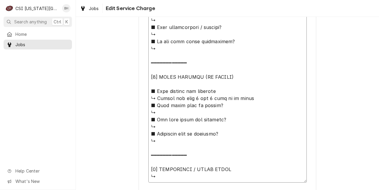
type textarea "x"
type textarea "⚠️ 𝗙𝗢𝗥𝗠 𝗜𝗡𝗦𝗧𝗥𝗨𝗖𝗧𝗜𝗢𝗡𝗦 ⚠️ ✪ 𝗖𝗼𝗺𝗽𝗹𝗲𝘁𝗲 𝗮𝗹𝗹 𝗿𝗲𝗹𝗲𝘃𝗮𝗻𝘁 𝘀𝗲𝗰𝘁𝗶𝗼𝗻𝘀 ✪ 𝗣𝗿𝗼𝘃𝗶𝗱𝗲 𝗱𝗲𝘁𝗮𝗶𝗹𝗲𝗱 𝗮𝗻𝘀…"
type textarea "x"
type textarea "⚠️ 𝗙𝗢𝗥𝗠 𝗜𝗡𝗦𝗧𝗥𝗨𝗖𝗧𝗜𝗢𝗡𝗦 ⚠️ ✪ 𝗖𝗼𝗺𝗽𝗹𝗲𝘁𝗲 𝗮𝗹𝗹 𝗿𝗲𝗹𝗲𝘃𝗮𝗻𝘁 𝘀𝗲𝗰𝘁𝗶𝗼𝗻𝘀 ✪ 𝗣𝗿𝗼𝘃𝗶𝗱𝗲 𝗱𝗲𝘁𝗮𝗶𝗹𝗲𝗱 𝗮𝗻𝘀…"
type textarea "x"
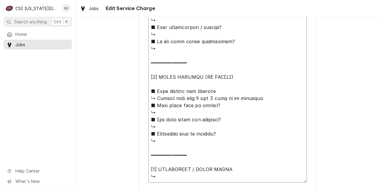
type textarea "⚠️ 𝗙𝗢𝗥𝗠 𝗜𝗡𝗦𝗧𝗥𝗨𝗖𝗧𝗜𝗢𝗡𝗦 ⚠️ ✪ 𝗖𝗼𝗺𝗽𝗹𝗲𝘁𝗲 𝗮𝗹𝗹 𝗿𝗲𝗹𝗲𝘃𝗮𝗻𝘁 𝘀𝗲𝗰𝘁𝗶𝗼𝗻𝘀 ✪ 𝗣𝗿𝗼𝘃𝗶𝗱𝗲 𝗱𝗲𝘁𝗮𝗶𝗹𝗲𝗱 𝗮𝗻𝘀…"
paste textarea "Pilot 60182601 x2"
type textarea "x"
type textarea "⚠️ 𝗙𝗢𝗥𝗠 𝗜𝗡𝗦𝗧𝗥𝗨𝗖𝗧𝗜𝗢𝗡𝗦 ⚠️ ✪ 𝗖𝗼𝗺𝗽𝗹𝗲𝘁𝗲 𝗮𝗹𝗹 𝗿𝗲𝗹𝗲𝘃𝗮𝗻𝘁 𝘀𝗲𝗰𝘁𝗶𝗼𝗻𝘀 ✪ 𝗣𝗿𝗼𝘃𝗶𝗱𝗲 𝗱𝗲𝘁𝗮𝗶𝗹𝗲𝗱 𝗮𝗻𝘀…"
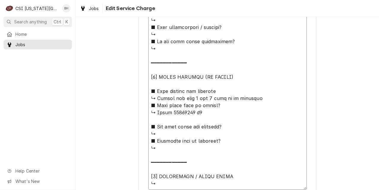
type textarea "x"
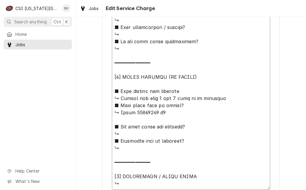
type textarea "⚠️ 𝗙𝗢𝗥𝗠 𝗜𝗡𝗦𝗧𝗥𝗨𝗖𝗧𝗜𝗢𝗡𝗦 ⚠️ ✪ 𝗖𝗼𝗺𝗽𝗹𝗲𝘁𝗲 𝗮𝗹𝗹 𝗿𝗲𝗹𝗲𝘃𝗮𝗻𝘁 𝘀𝗲𝗰𝘁𝗶𝗼𝗻𝘀 ✪ 𝗣𝗿𝗼𝘃𝗶𝗱𝗲 𝗱𝗲𝘁𝗮𝗶𝗹𝗲𝗱 𝗮𝗻𝘀…"
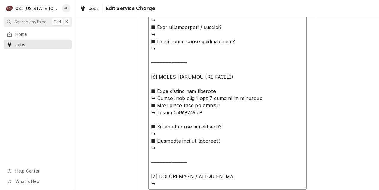
type textarea "x"
type textarea "⚠️ 𝗙𝗢𝗥𝗠 𝗜𝗡𝗦𝗧𝗥𝗨𝗖𝗧𝗜𝗢𝗡𝗦 ⚠️ ✪ 𝗖𝗼𝗺𝗽𝗹𝗲𝘁𝗲 𝗮𝗹𝗹 𝗿𝗲𝗹𝗲𝘃𝗮𝗻𝘁 𝘀𝗲𝗰𝘁𝗶𝗼𝗻𝘀 ✪ 𝗣𝗿𝗼𝘃𝗶𝗱𝗲 𝗱𝗲𝘁𝗮𝗶𝗹𝗲𝗱 𝗮𝗻𝘀…"
type textarea "x"
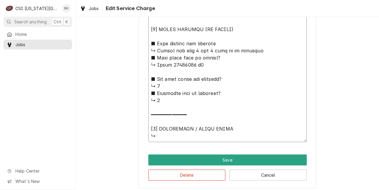
scroll to position [663, 0]
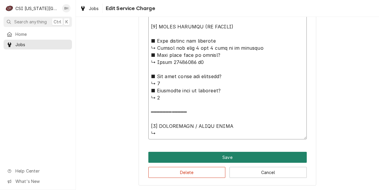
type textarea "⚠️ 𝗙𝗢𝗥𝗠 𝗜𝗡𝗦𝗧𝗥𝗨𝗖𝗧𝗜𝗢𝗡𝗦 ⚠️ ✪ 𝗖𝗼𝗺𝗽𝗹𝗲𝘁𝗲 𝗮𝗹𝗹 𝗿𝗲𝗹𝗲𝘃𝗮𝗻𝘁 𝘀𝗲𝗰𝘁𝗶𝗼𝗻𝘀 ✪ 𝗣𝗿𝗼𝘃𝗶𝗱𝗲 𝗱𝗲𝘁𝗮𝗶𝗹𝗲𝗱 𝗮𝗻𝘀…"
click at [256, 155] on button "Save" at bounding box center [227, 157] width 158 height 11
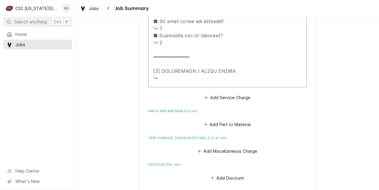
scroll to position [742, 0]
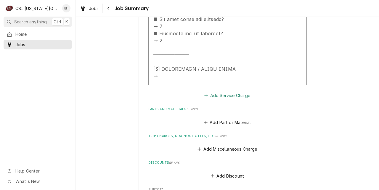
click at [231, 93] on button "Add Service Charge" at bounding box center [227, 95] width 48 height 8
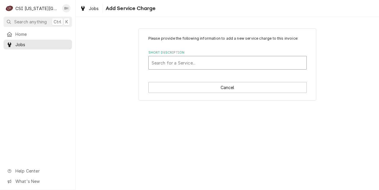
click at [202, 68] on div "Short Description" at bounding box center [227, 62] width 152 height 11
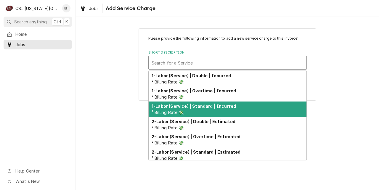
click at [227, 107] on strong "1-Labor (Service) | Standard | Incurred" at bounding box center [193, 106] width 84 height 5
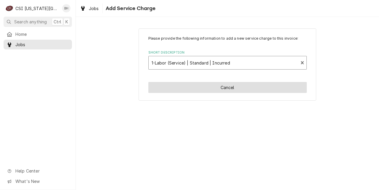
type textarea "x"
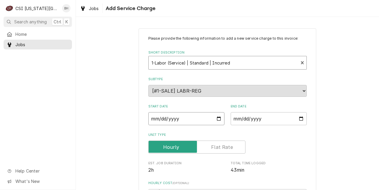
click at [219, 120] on input "Start Date" at bounding box center [186, 118] width 76 height 13
type input "2025-09-17"
type textarea "x"
click at [298, 121] on input "End Date" at bounding box center [268, 118] width 76 height 13
click at [301, 120] on input "End Date" at bounding box center [268, 118] width 76 height 13
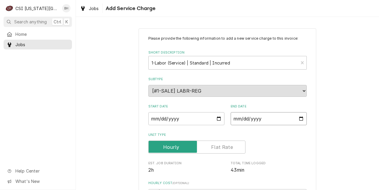
type input "2025-09-17"
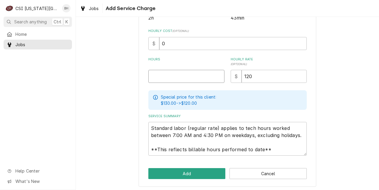
click at [178, 71] on input "Hours" at bounding box center [186, 76] width 76 height 13
type textarea "x"
type input ".7"
type textarea "x"
type input ".75"
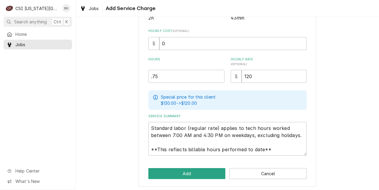
click at [304, 105] on div "Special price for this client: $130.00 -> $120.00" at bounding box center [227, 100] width 158 height 20
click at [312, 105] on div "Please provide the following information to add a new service charge to this in…" at bounding box center [226, 31] width 177 height 310
click at [219, 167] on div "Please provide the following information to add a new service charge to this in…" at bounding box center [226, 31] width 177 height 310
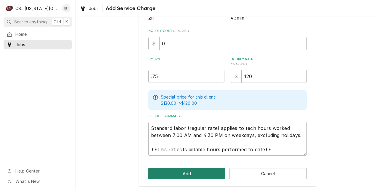
click at [188, 170] on button "Add" at bounding box center [186, 173] width 77 height 11
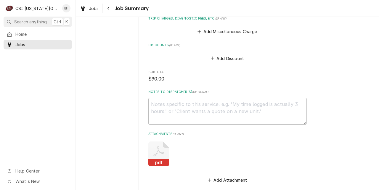
scroll to position [1012, 0]
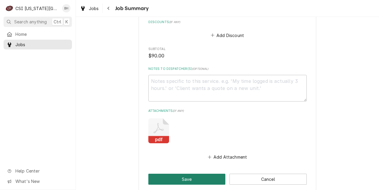
click at [207, 180] on button "Save" at bounding box center [186, 179] width 77 height 11
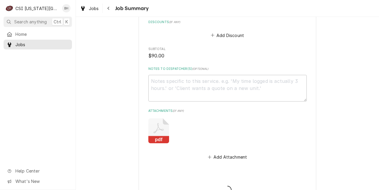
type textarea "x"
